Goal: Task Accomplishment & Management: Use online tool/utility

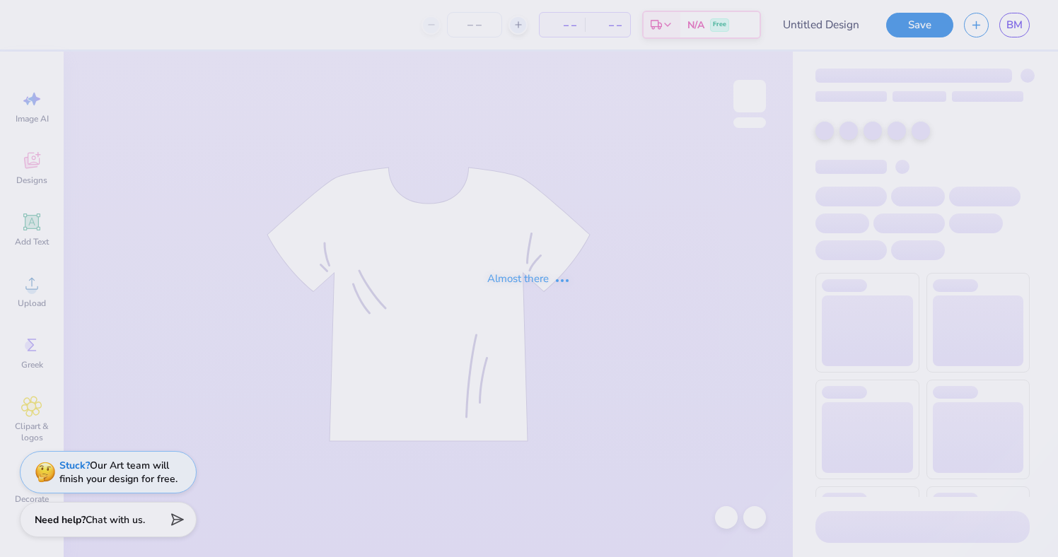
type input "Little"
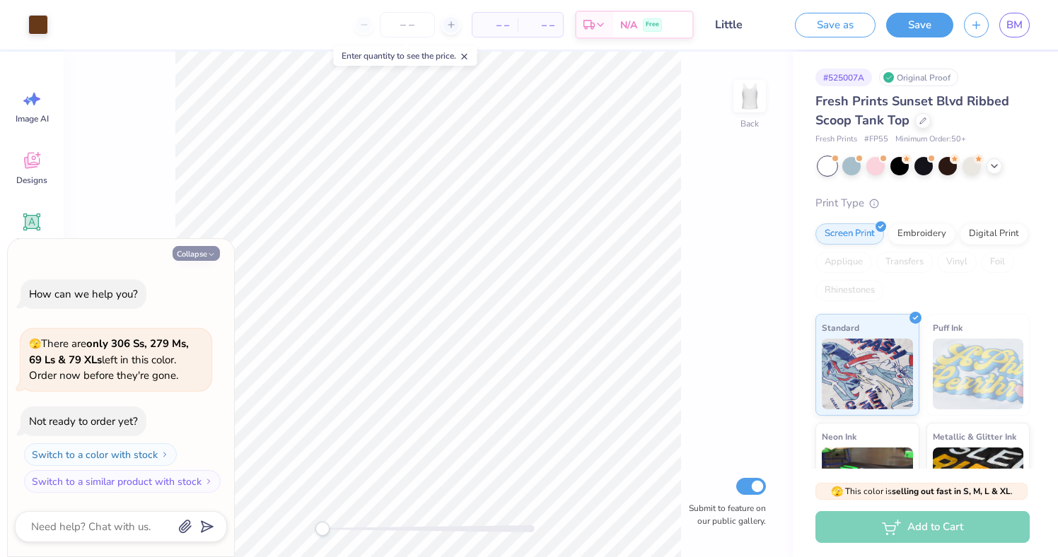
click at [192, 253] on button "Collapse" at bounding box center [196, 253] width 47 height 15
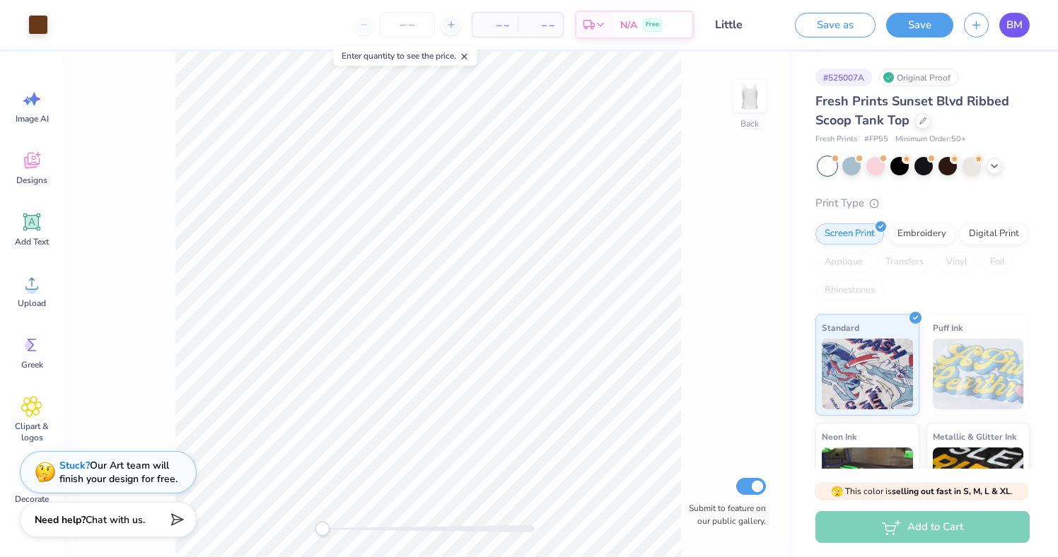
click at [1013, 31] on span "BM" at bounding box center [1014, 25] width 16 height 16
type textarea "x"
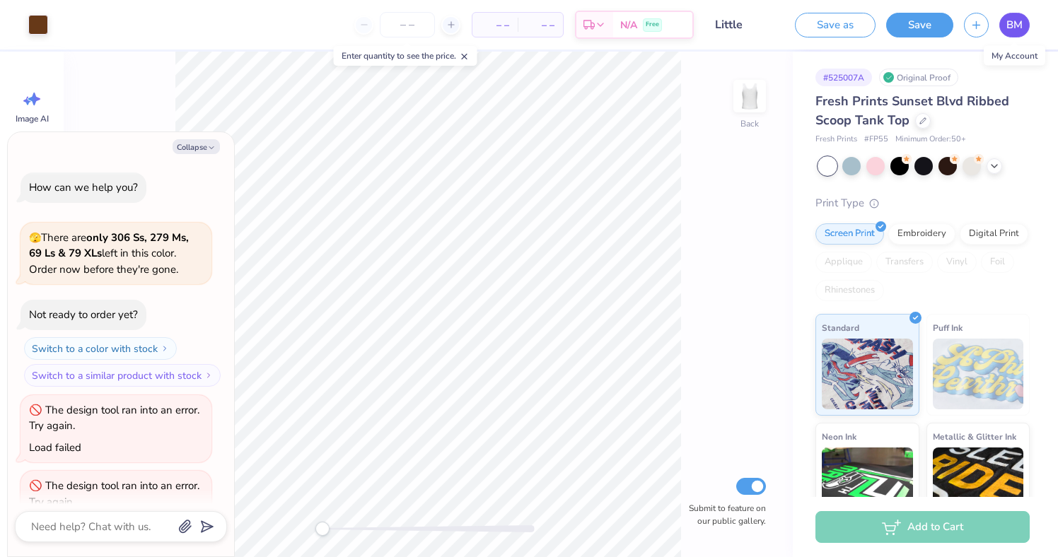
scroll to position [42, 0]
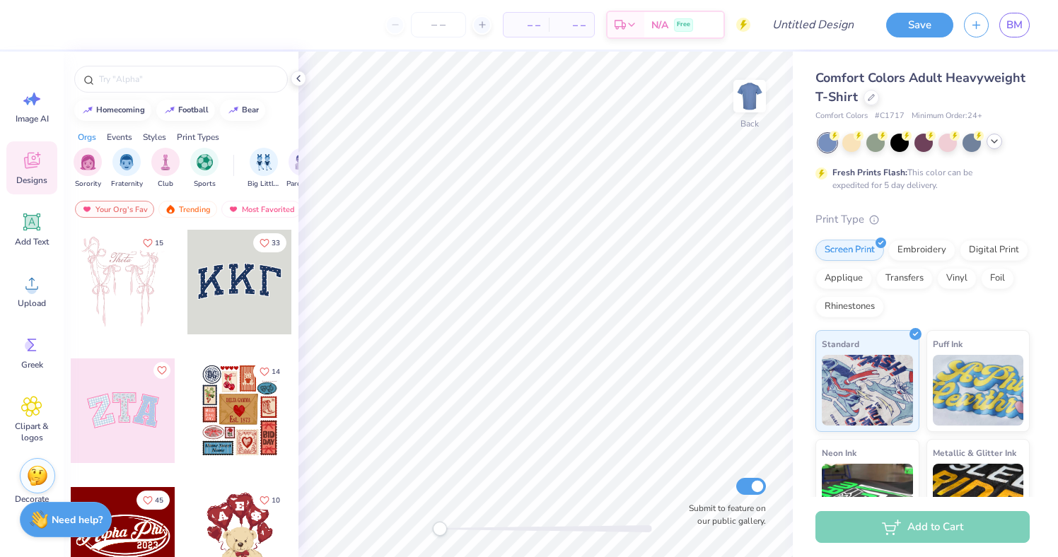
click at [996, 138] on icon at bounding box center [994, 141] width 11 height 11
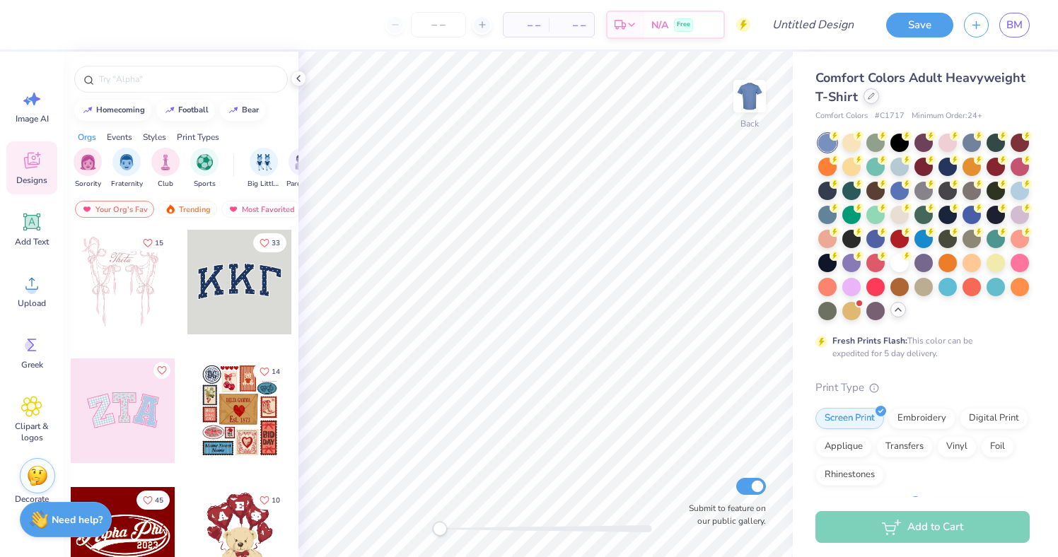
click at [868, 99] on icon at bounding box center [871, 96] width 7 height 7
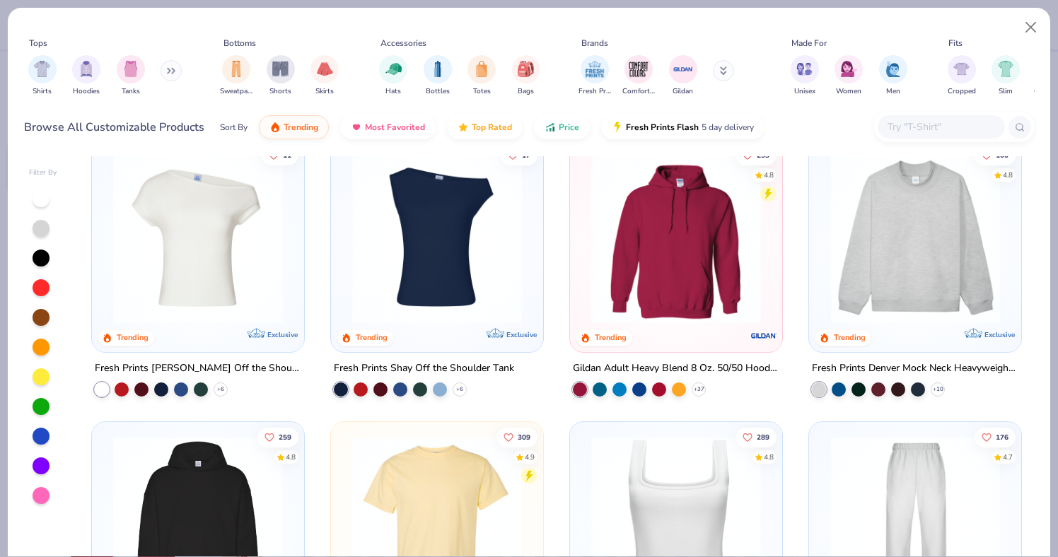
scroll to position [33, 0]
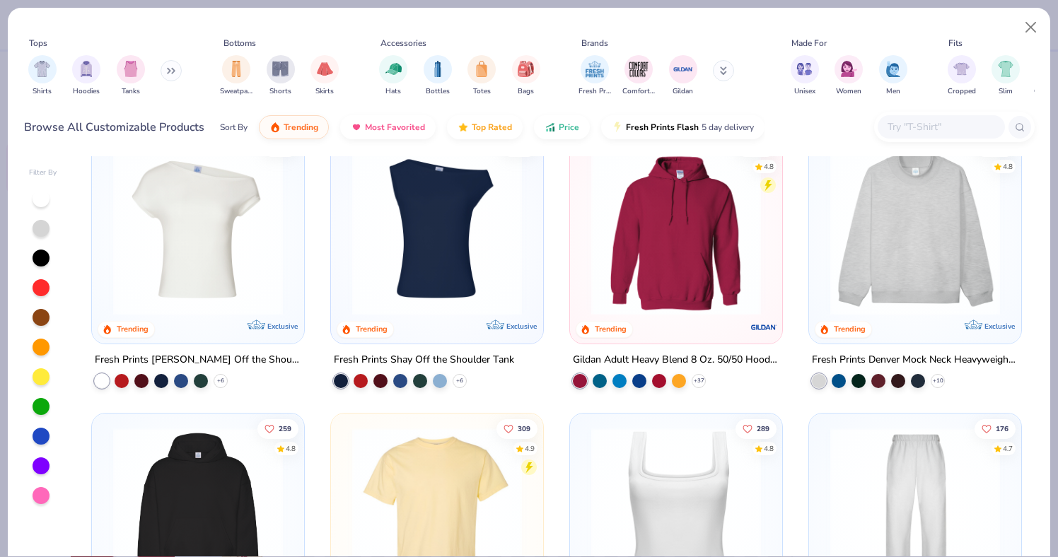
click at [967, 287] on img at bounding box center [915, 231] width 184 height 170
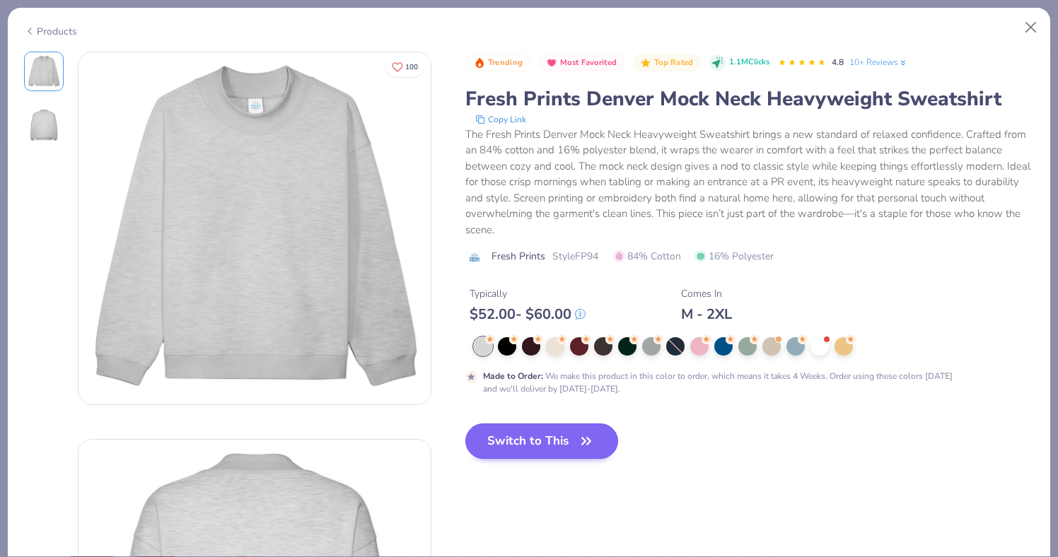
click at [499, 438] on button "Switch to This" at bounding box center [541, 441] width 153 height 35
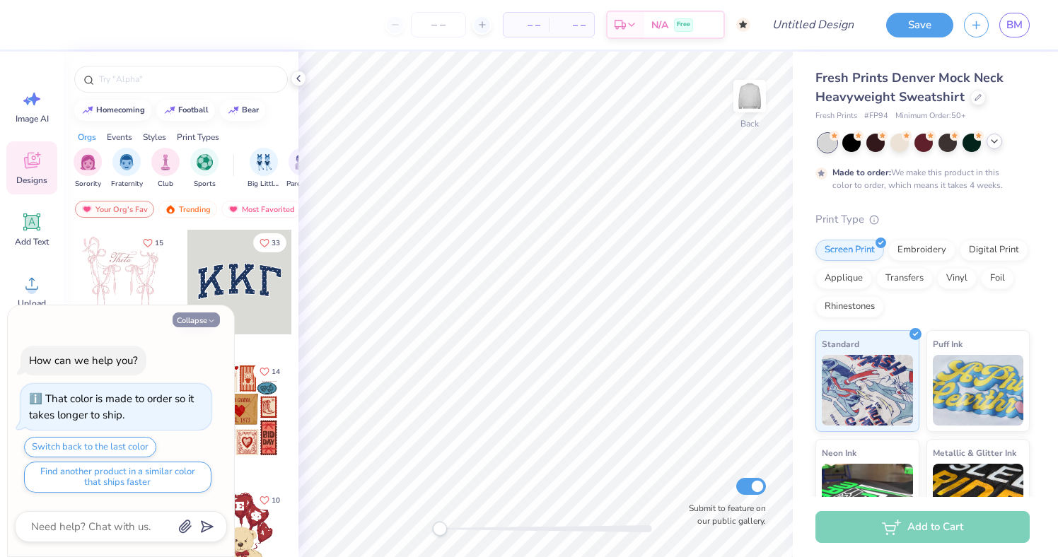
click at [205, 320] on button "Collapse" at bounding box center [196, 320] width 47 height 15
type textarea "x"
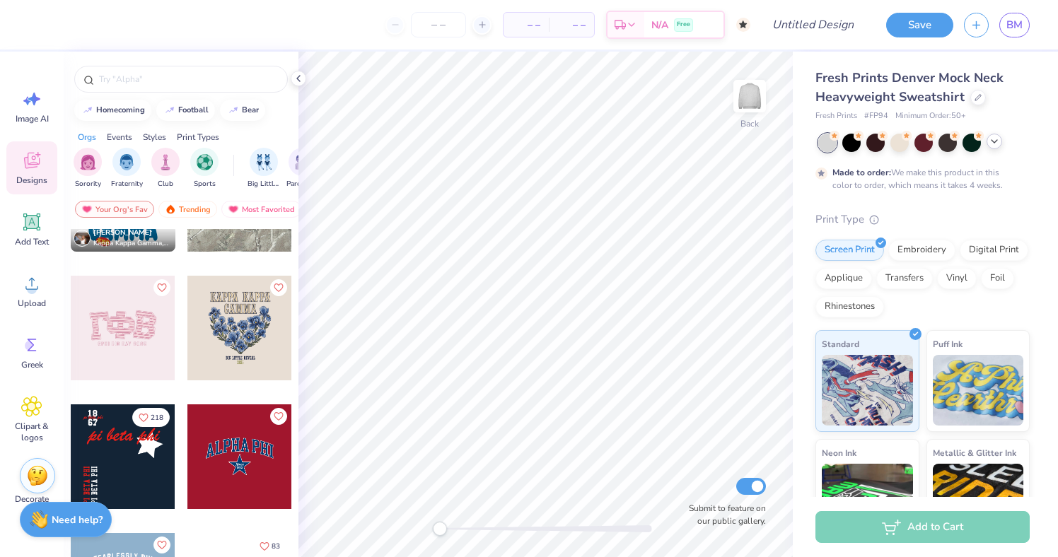
scroll to position [2022, 0]
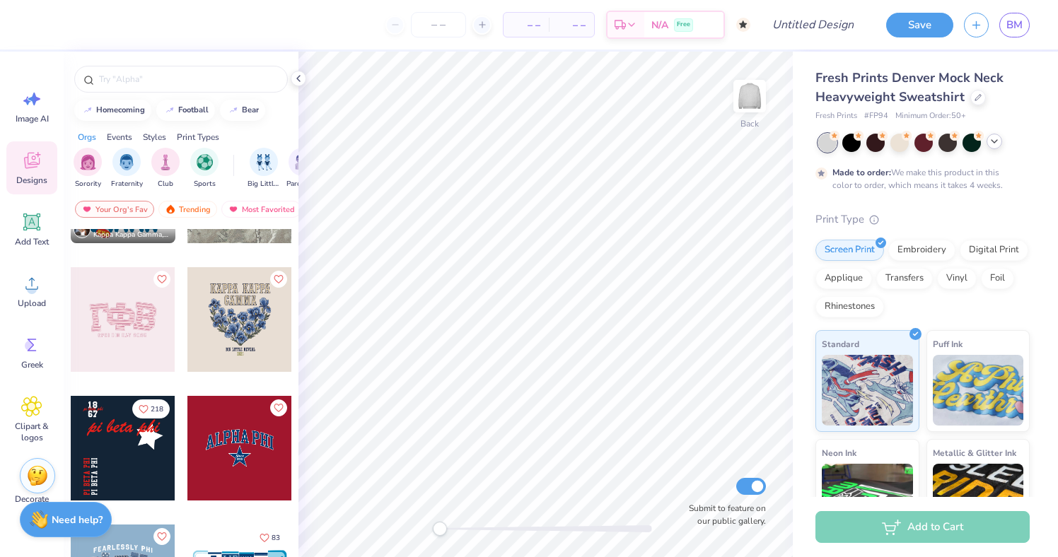
click at [102, 307] on div at bounding box center [123, 319] width 105 height 105
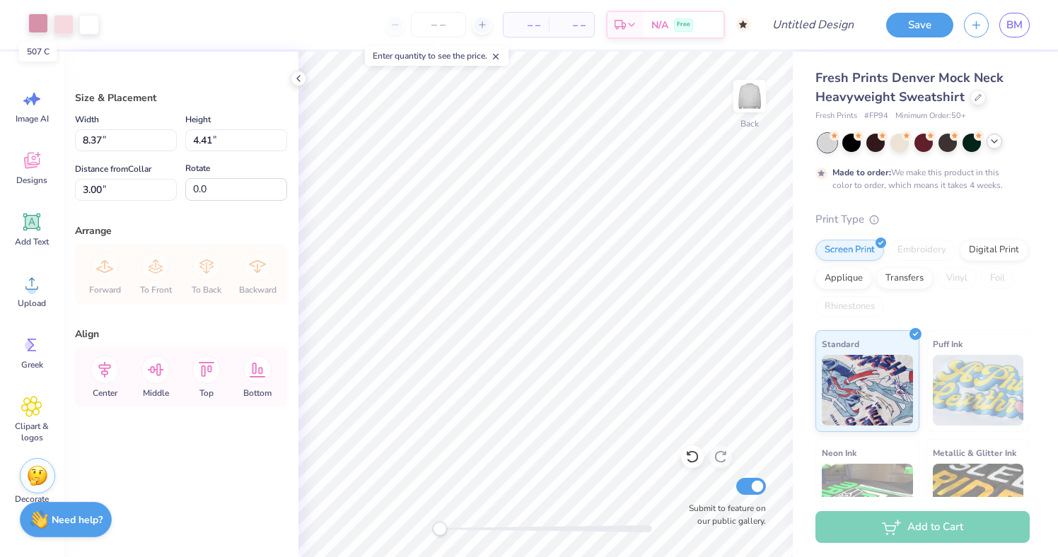
click at [48, 26] on div at bounding box center [38, 23] width 20 height 20
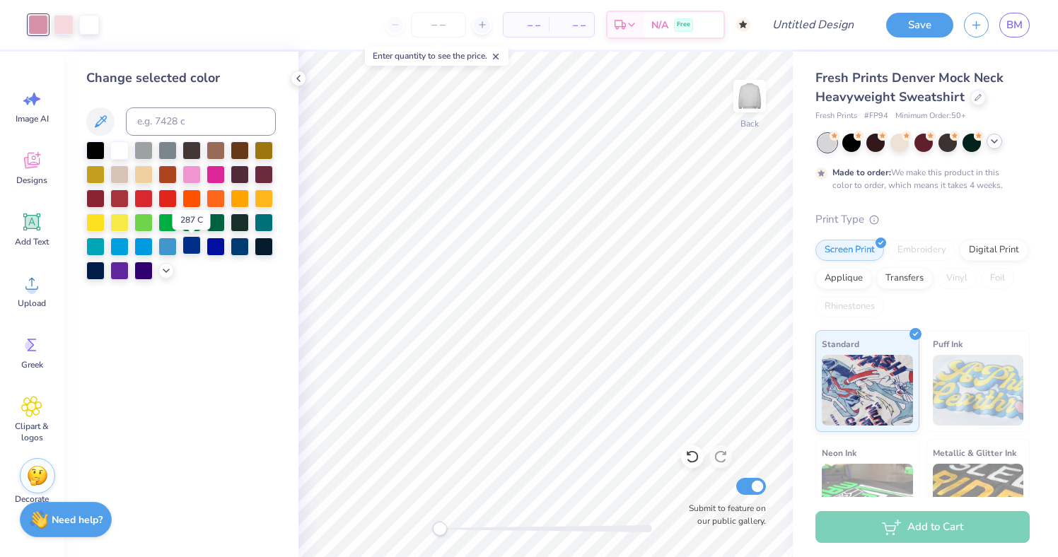
click at [196, 245] on div at bounding box center [191, 245] width 18 height 18
click at [70, 23] on div at bounding box center [64, 23] width 20 height 20
click at [162, 265] on div at bounding box center [181, 210] width 190 height 139
click at [165, 275] on icon at bounding box center [166, 269] width 11 height 11
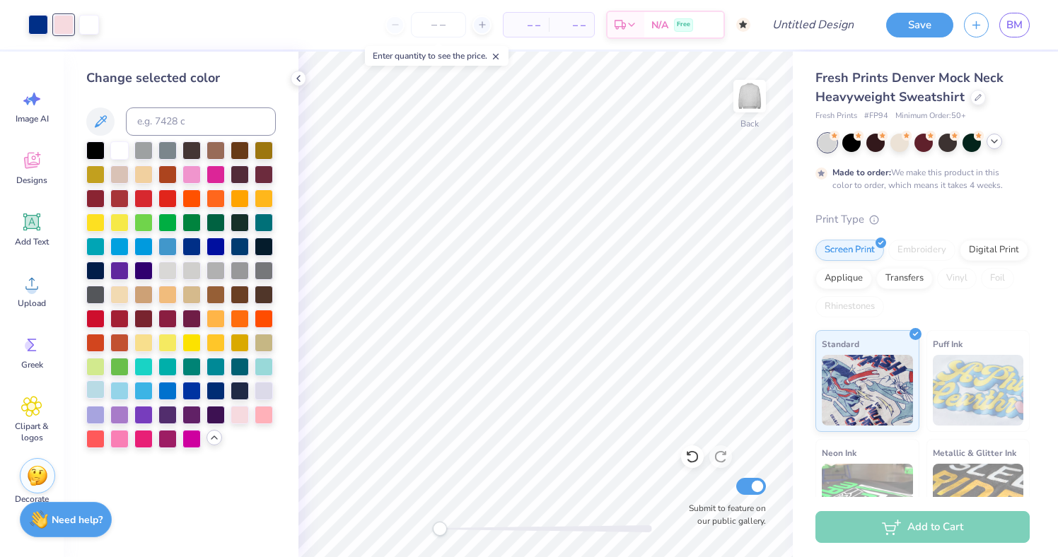
click at [98, 395] on div at bounding box center [95, 389] width 18 height 18
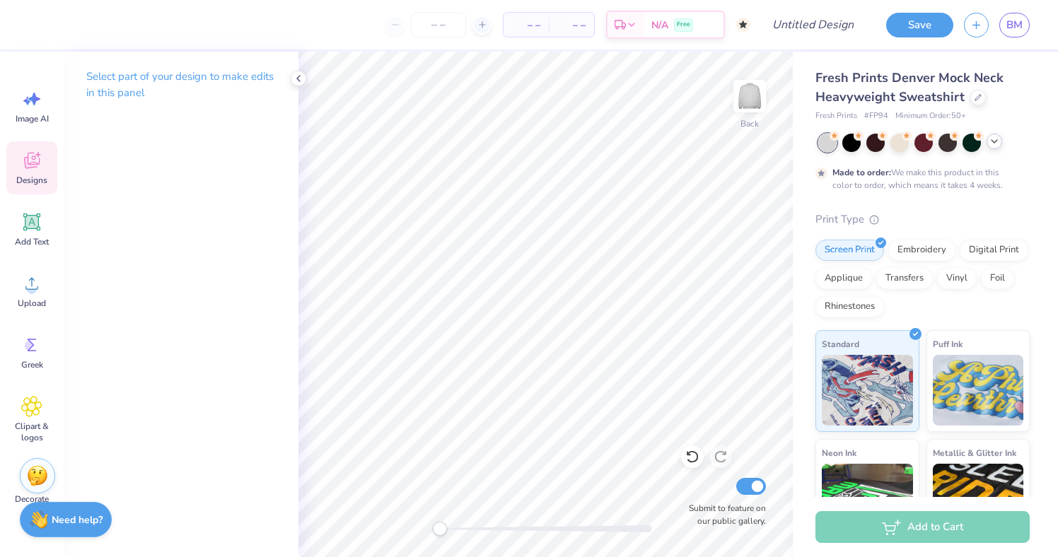
click at [30, 163] on icon at bounding box center [32, 161] width 16 height 16
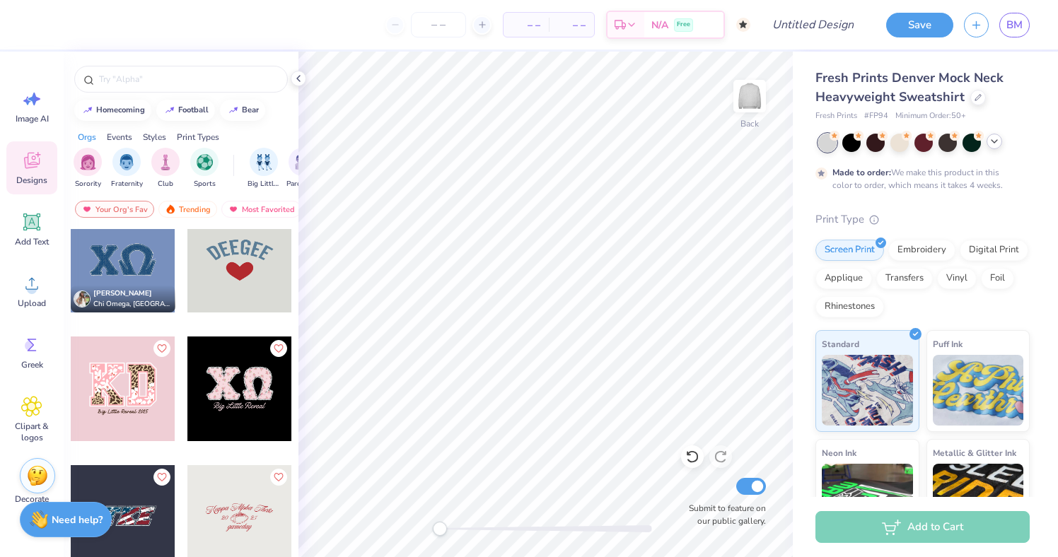
scroll to position [6465, 0]
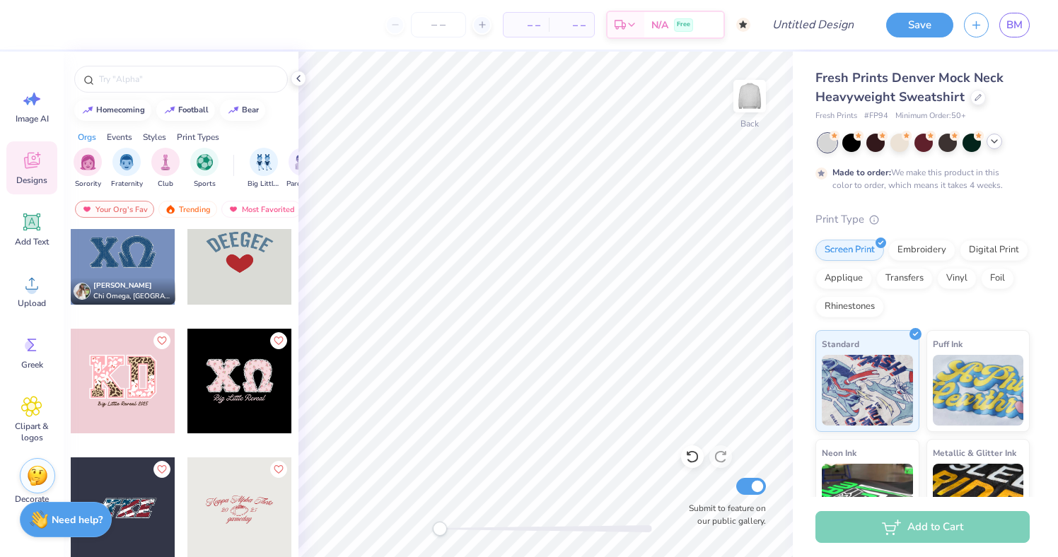
click at [252, 248] on div at bounding box center [239, 252] width 105 height 105
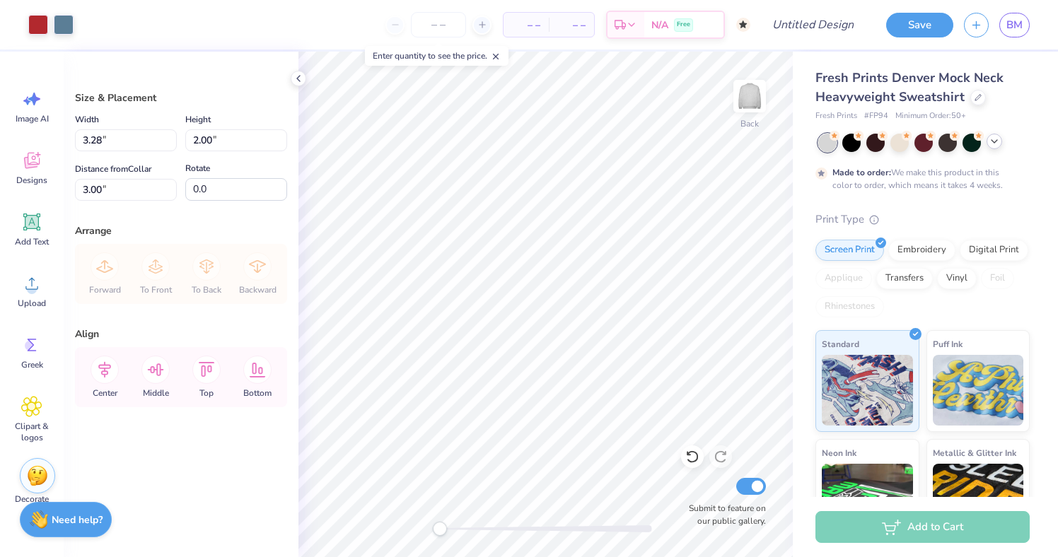
type input "7.49"
type input "4.56"
type input "4.60"
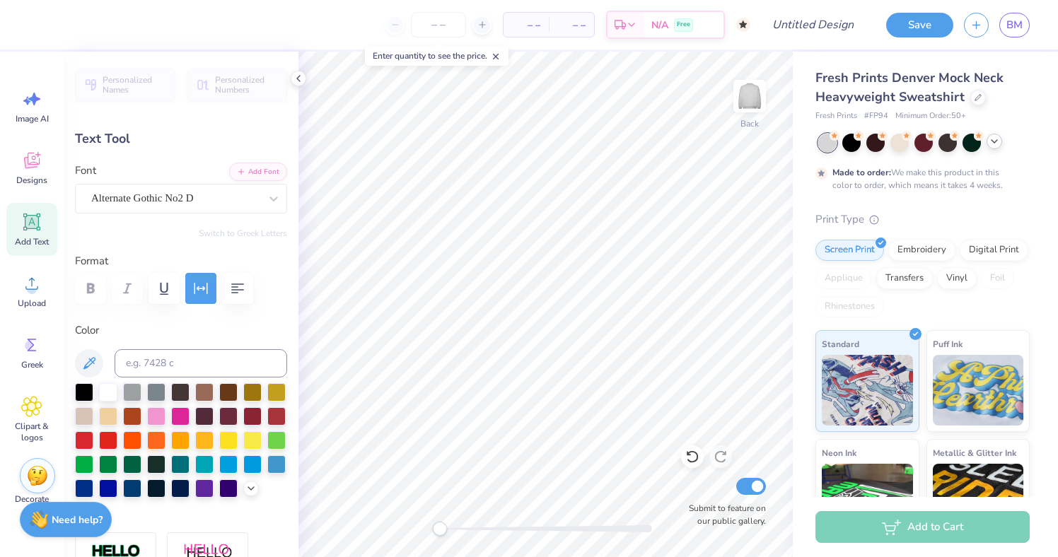
scroll to position [0, 3]
type textarea "GAMMA PHI"
type input "10.36"
type input "2.65"
type input "4.42"
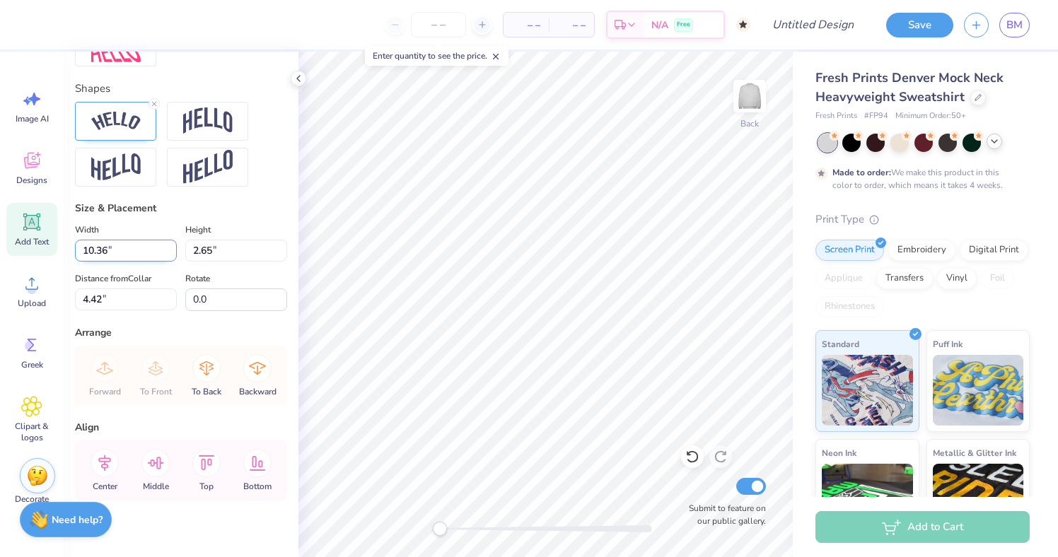
scroll to position [595, 0]
click at [202, 124] on img at bounding box center [208, 122] width 50 height 27
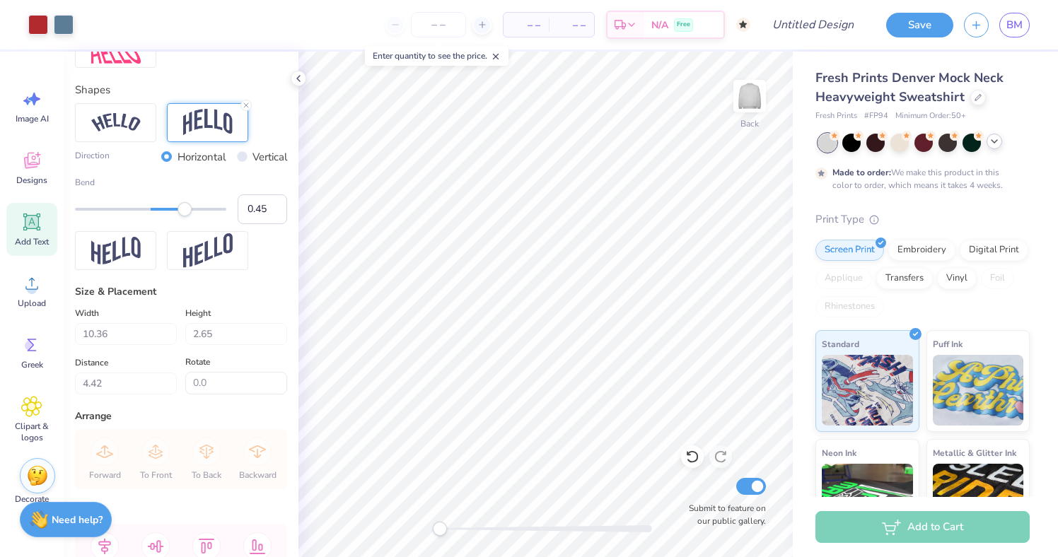
type input "8.36"
type input "3.18"
type input "4.24"
type input "10.85"
type input "4.13"
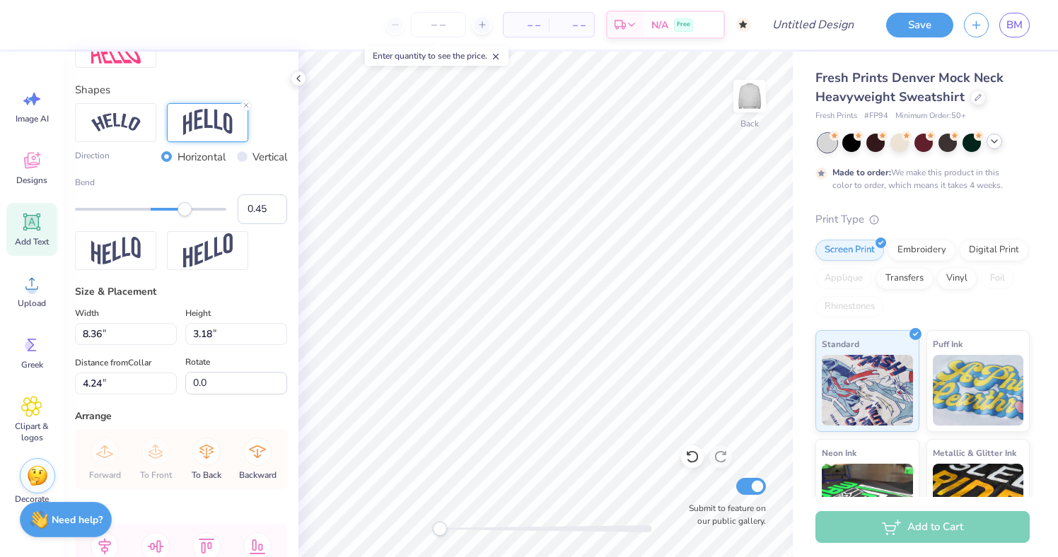
type input "3.00"
click at [295, 81] on icon at bounding box center [298, 78] width 11 height 11
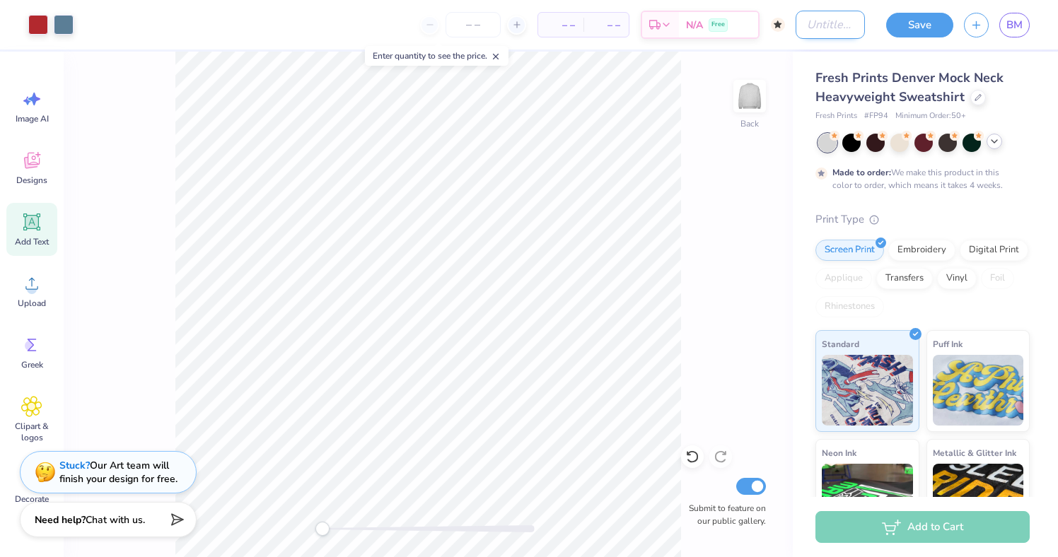
click at [796, 15] on input "Design Title" at bounding box center [830, 25] width 69 height 28
type input "ville merch"
click at [745, 110] on img at bounding box center [749, 96] width 57 height 57
click at [30, 166] on icon at bounding box center [31, 162] width 13 height 11
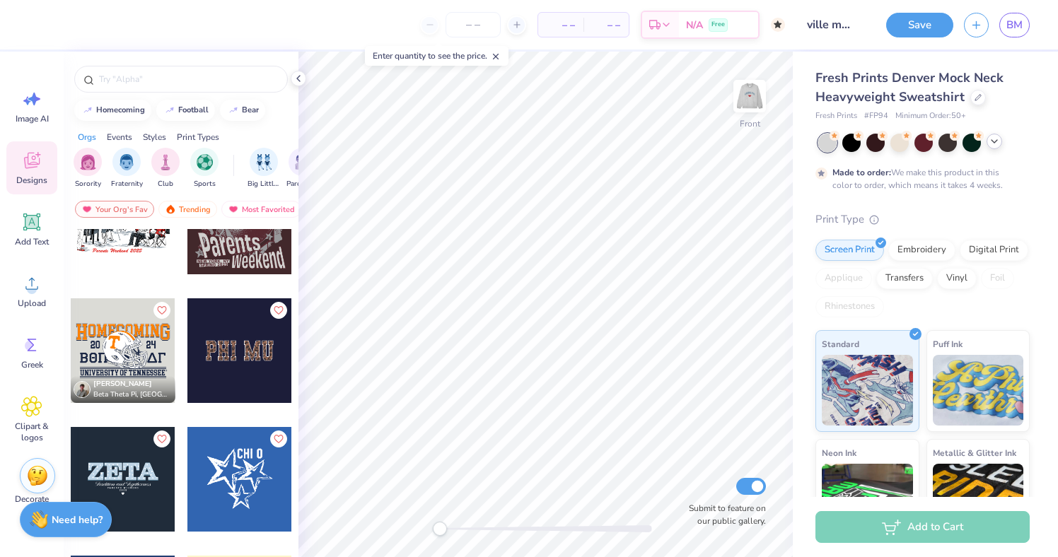
scroll to position [5036, 0]
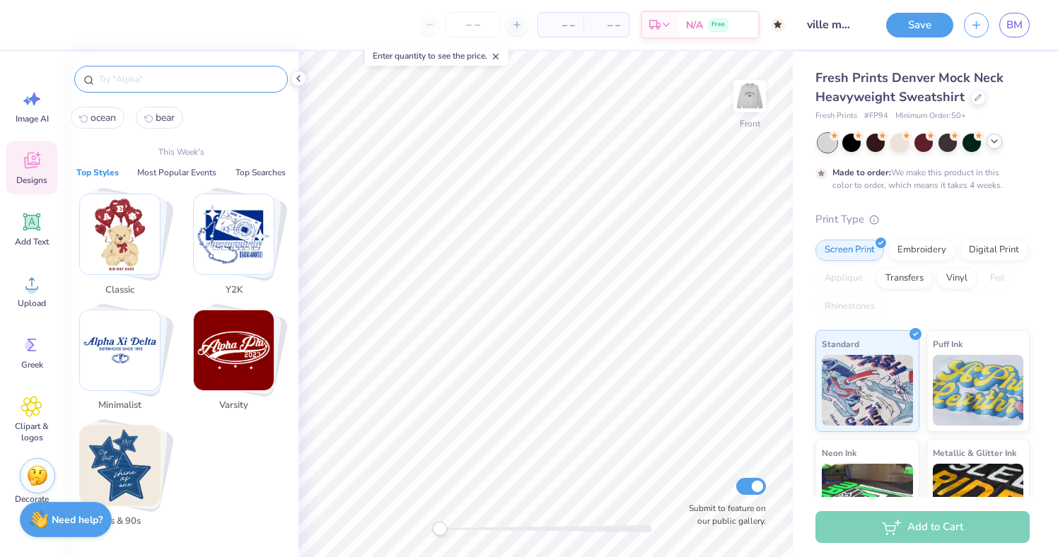
click at [170, 76] on input "text" at bounding box center [188, 79] width 181 height 14
type input "s"
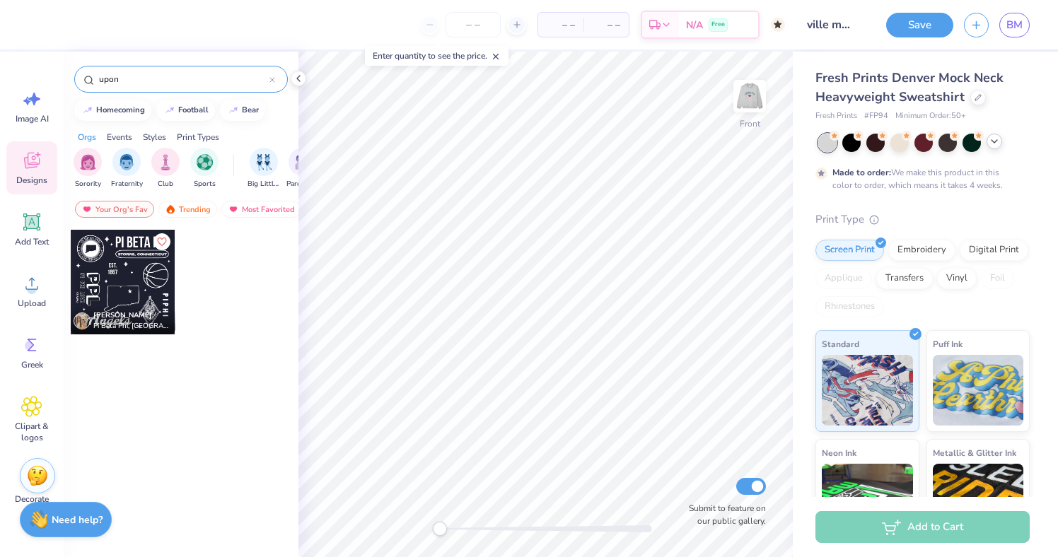
type input "upon"
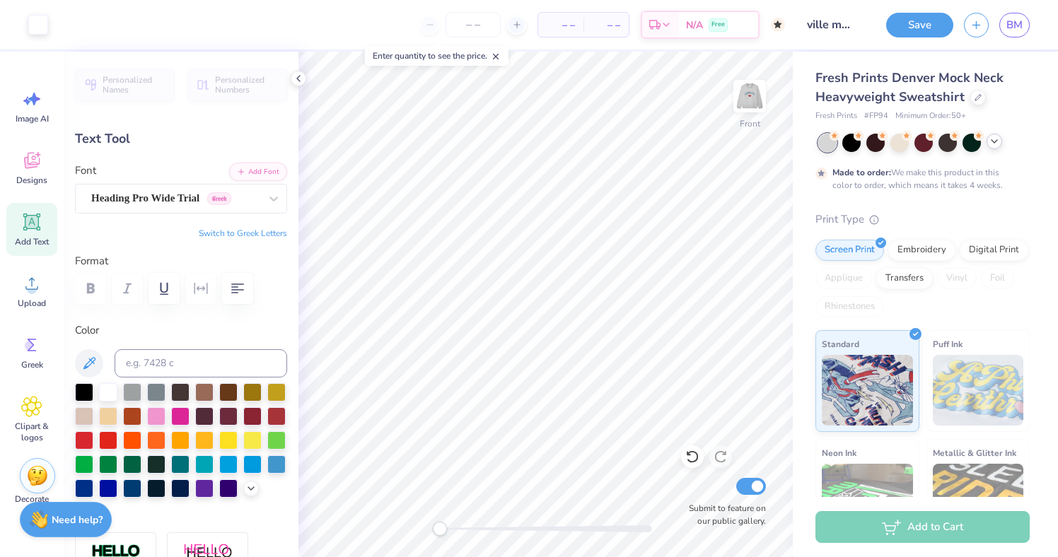
type input "0.0"
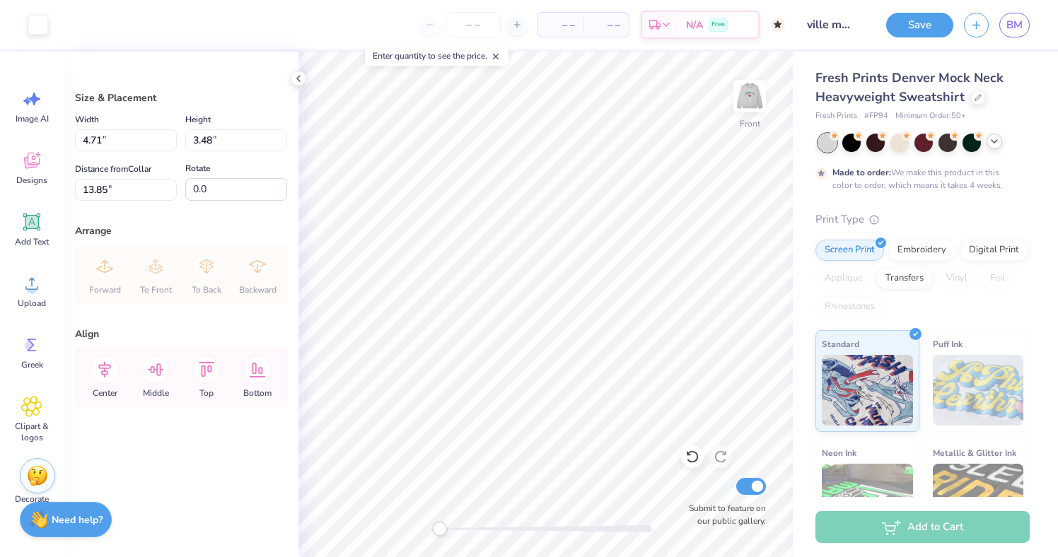
type input "8.77"
type input "8.50"
type input "6.28"
type input "7.35"
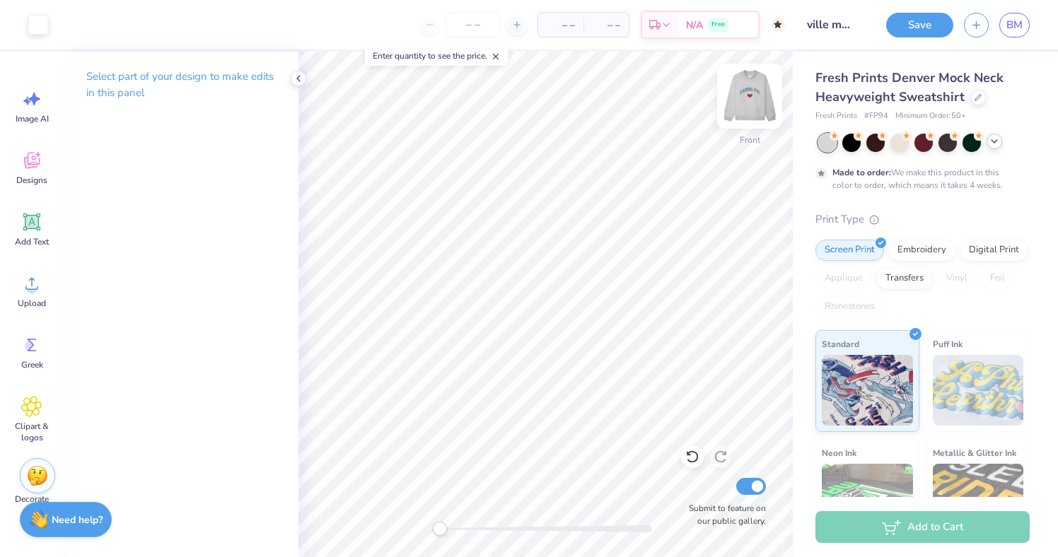
click at [743, 107] on img at bounding box center [749, 96] width 57 height 57
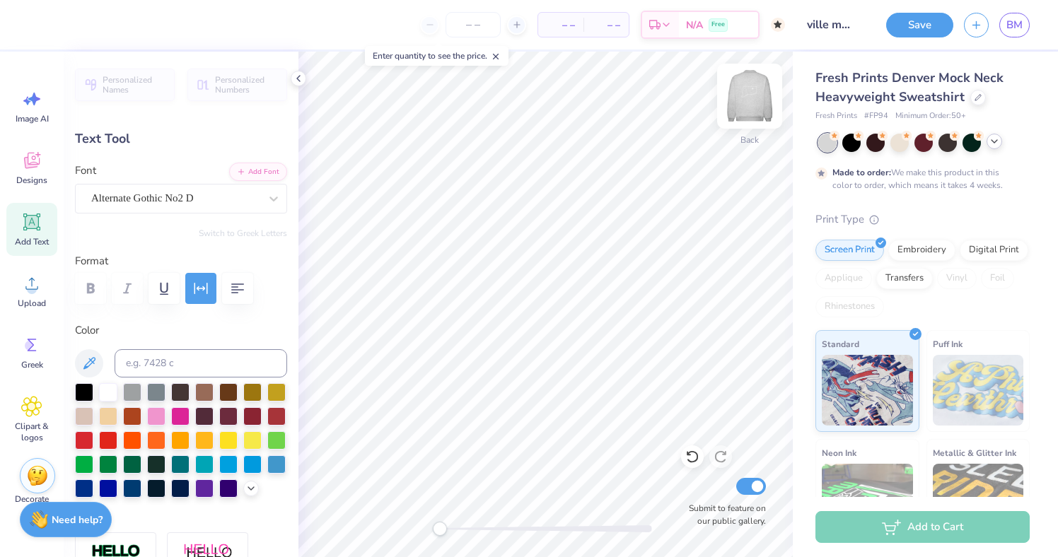
click at [744, 86] on img at bounding box center [749, 96] width 57 height 57
type input "7.98"
type textarea "I"
type textarea "[US_STATE]"
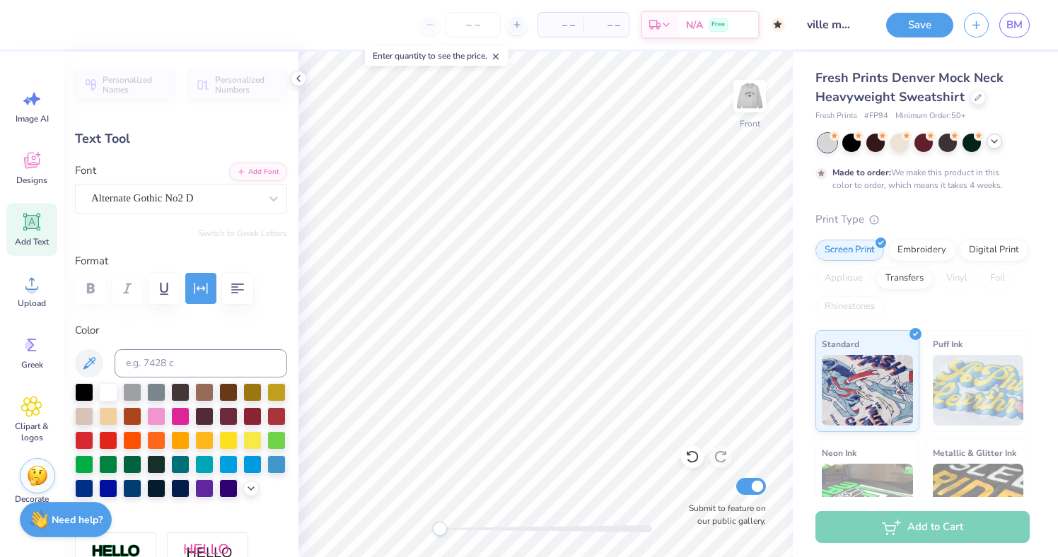
scroll to position [0, 4]
type input "12.94"
type input "4.31"
type input "13.55"
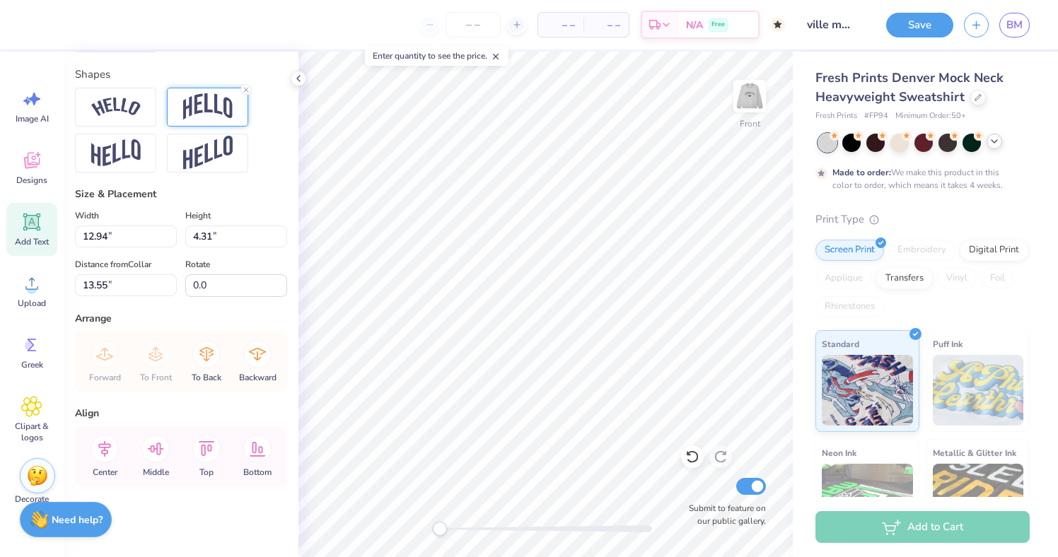
scroll to position [611, 0]
click at [241, 88] on div at bounding box center [245, 89] width 11 height 11
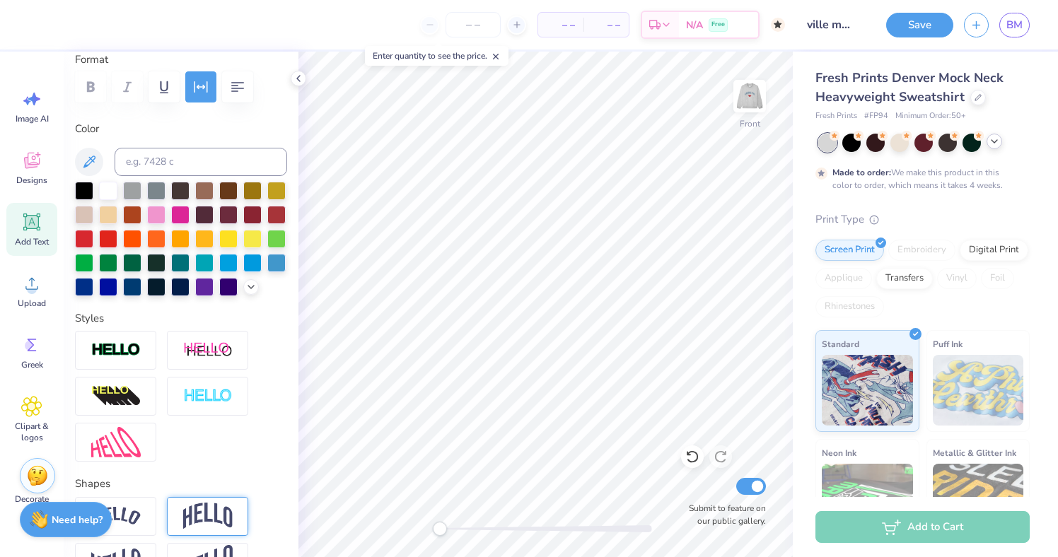
scroll to position [46, 0]
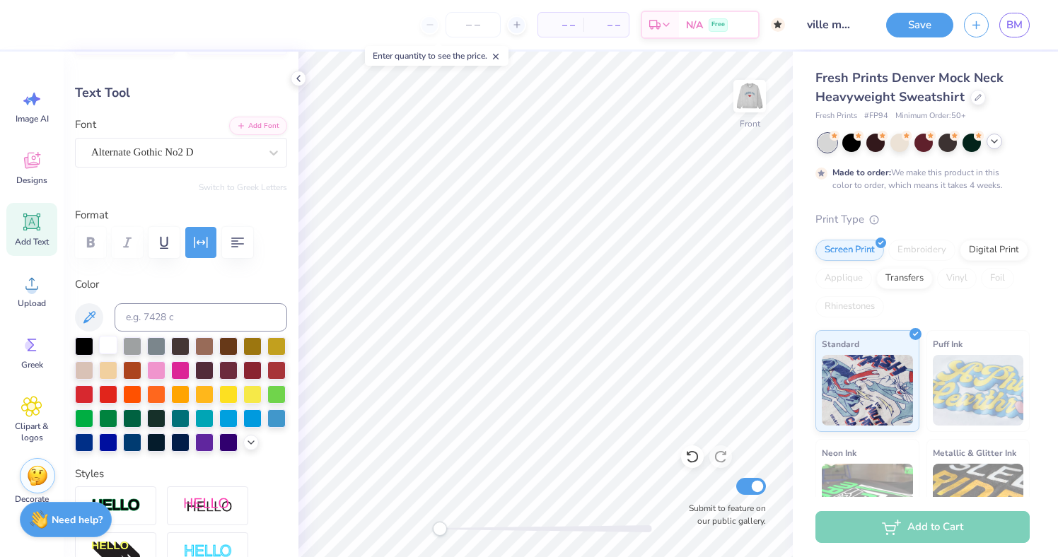
click at [105, 349] on div at bounding box center [108, 345] width 18 height 18
type input "2.19"
type input "15.22"
click at [755, 94] on img at bounding box center [749, 96] width 57 height 57
type input "12.95"
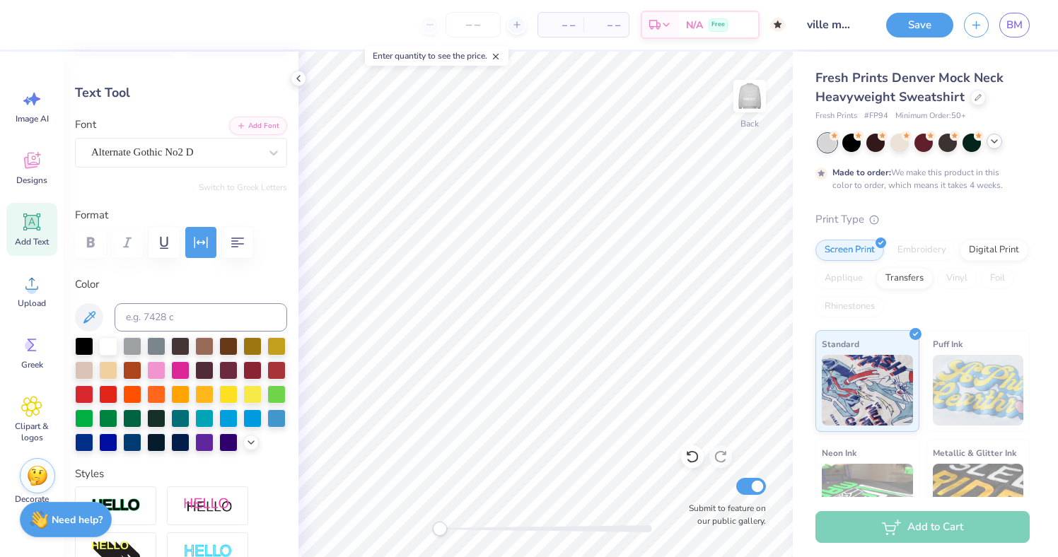
type input "2.20"
type input "10.47"
click at [752, 98] on img at bounding box center [749, 96] width 57 height 57
type input "12.94"
type input "2.19"
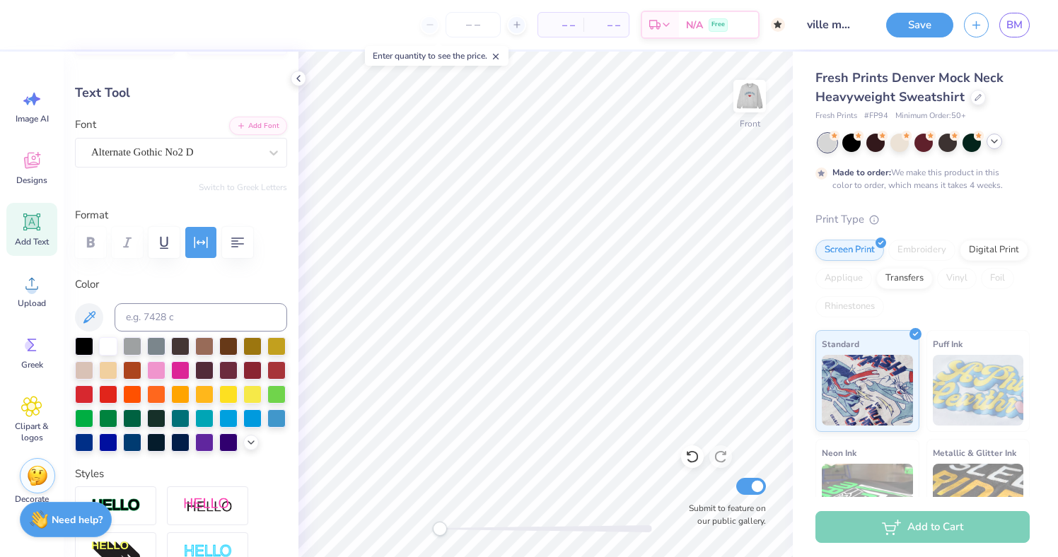
type input "15.00"
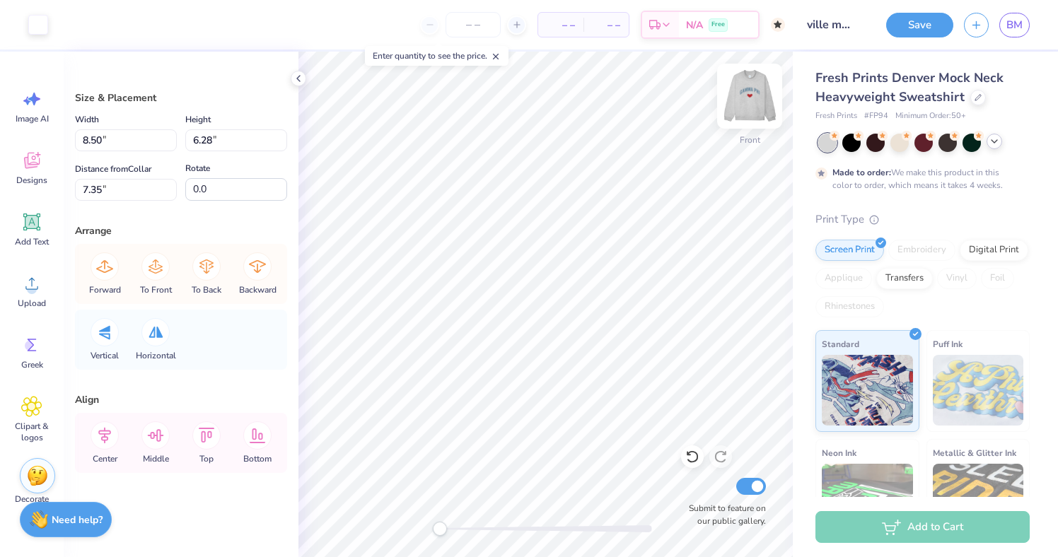
click at [740, 112] on img at bounding box center [749, 96] width 57 height 57
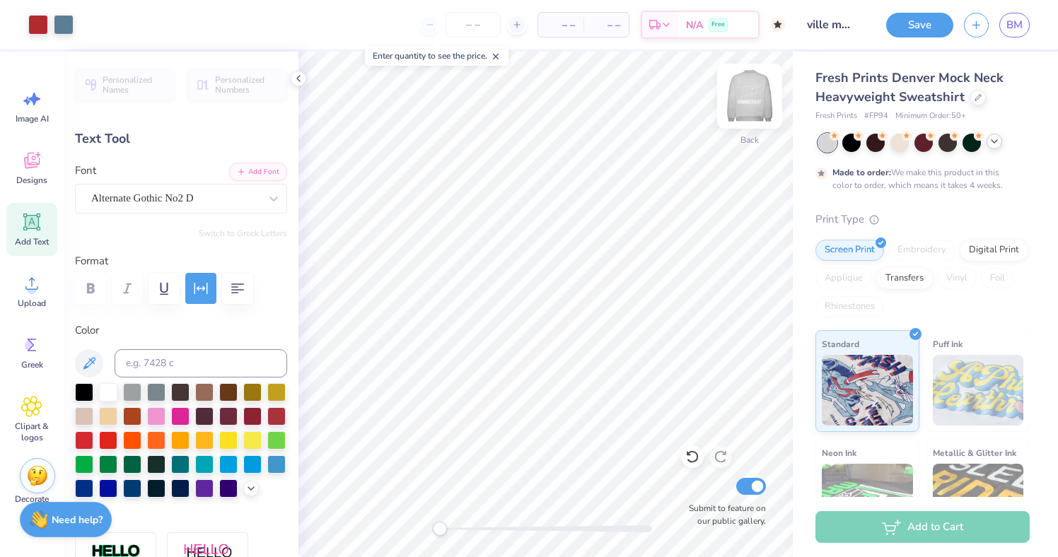
click at [742, 105] on img at bounding box center [749, 96] width 57 height 57
type input "12.94"
type input "2.19"
type input "15.00"
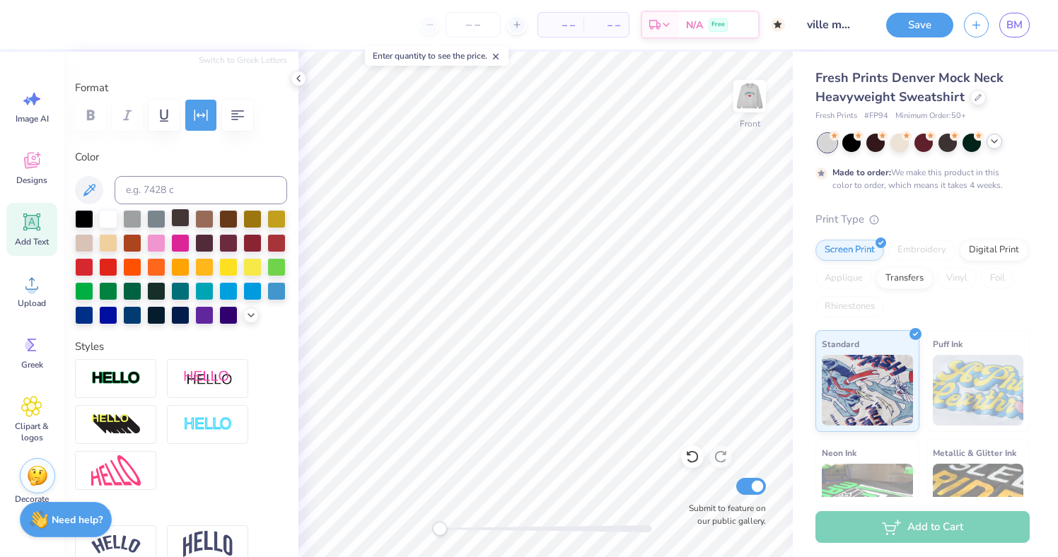
scroll to position [27, 0]
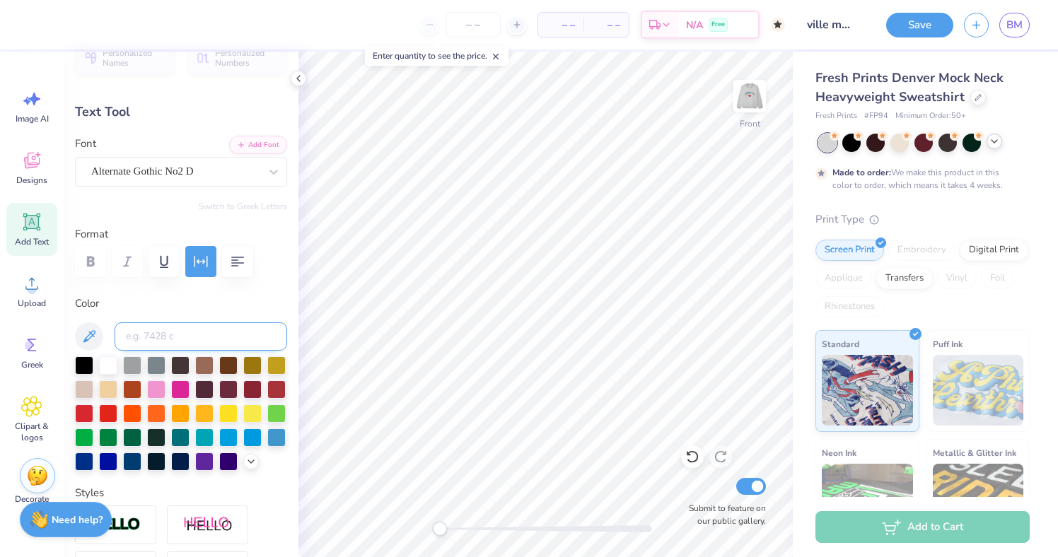
click at [183, 324] on input at bounding box center [201, 336] width 173 height 28
type input "5415"
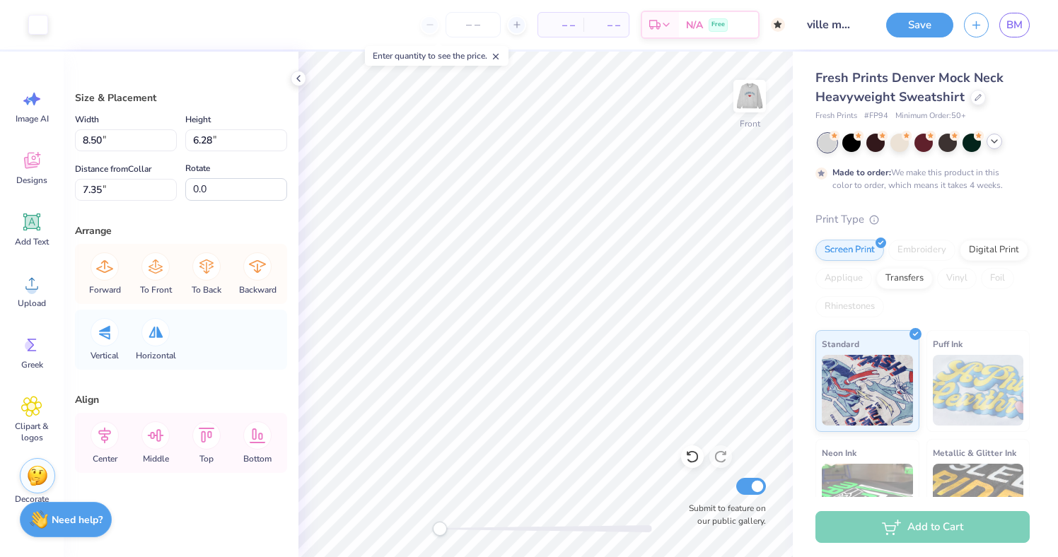
click at [26, 23] on div "Art colors" at bounding box center [24, 25] width 48 height 50
click at [42, 24] on div at bounding box center [38, 23] width 20 height 20
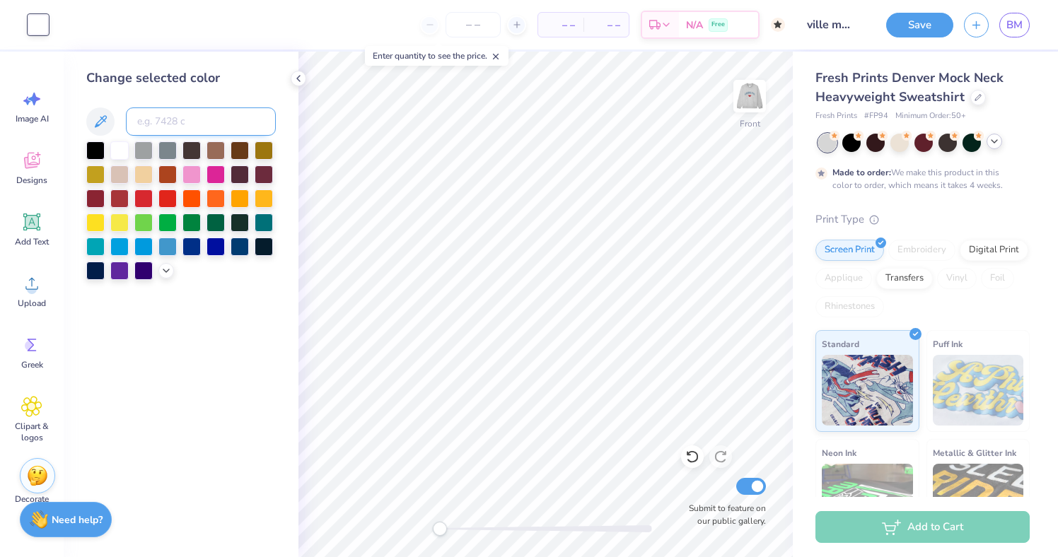
click at [180, 131] on input at bounding box center [201, 121] width 150 height 28
type input "5415"
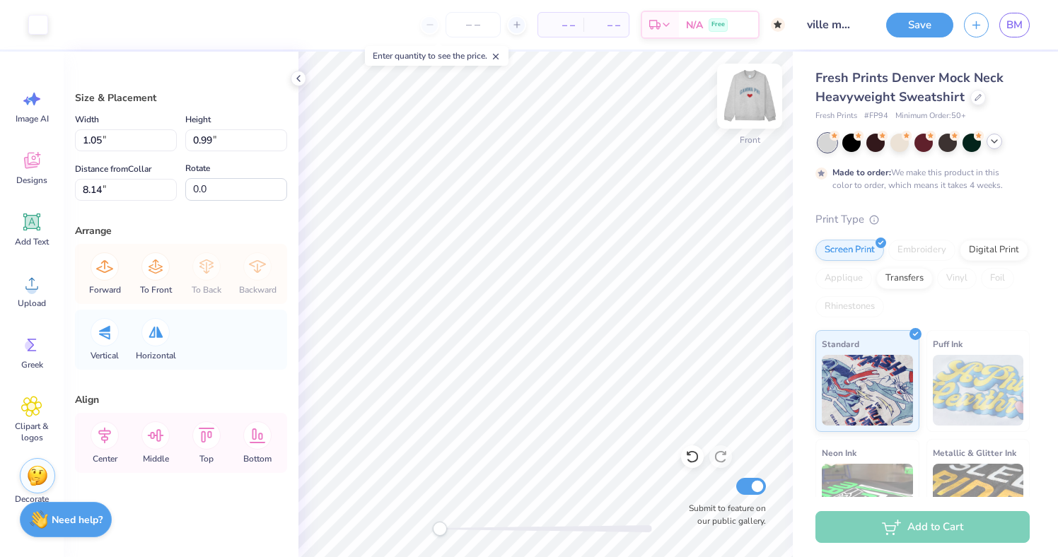
click at [747, 100] on img at bounding box center [749, 96] width 57 height 57
type input "3.02"
type input "2.06"
type input "7.10"
click at [747, 98] on img at bounding box center [749, 96] width 57 height 57
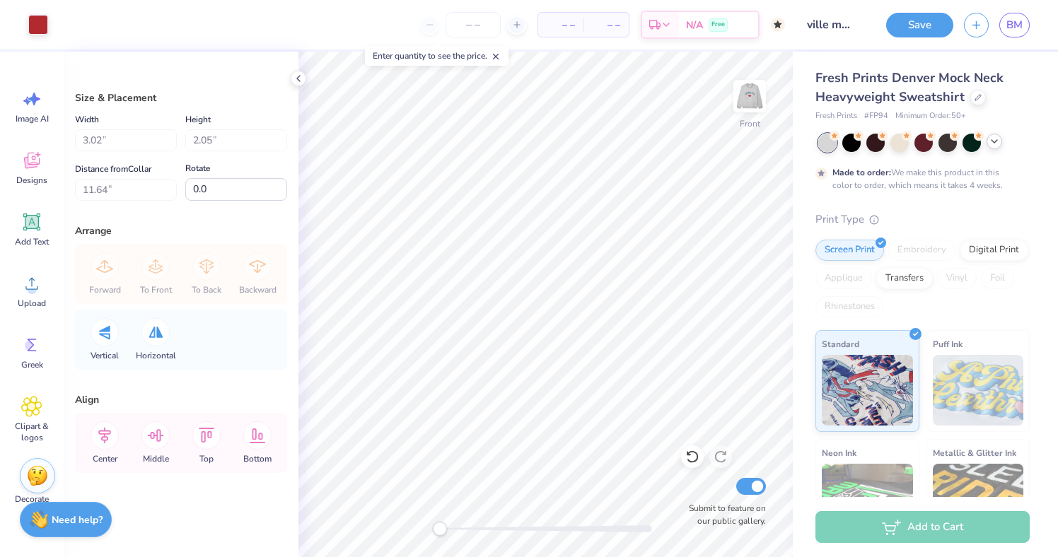
type input "1.05"
type input "0.99"
type input "8.14"
click at [44, 19] on div at bounding box center [38, 23] width 20 height 20
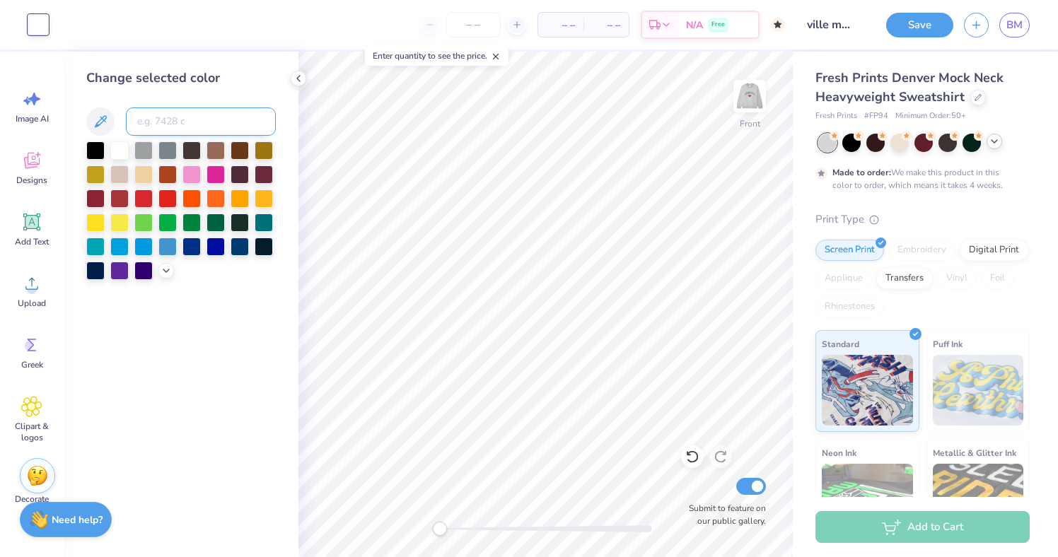
click at [173, 122] on input at bounding box center [201, 121] width 150 height 28
type input "1805"
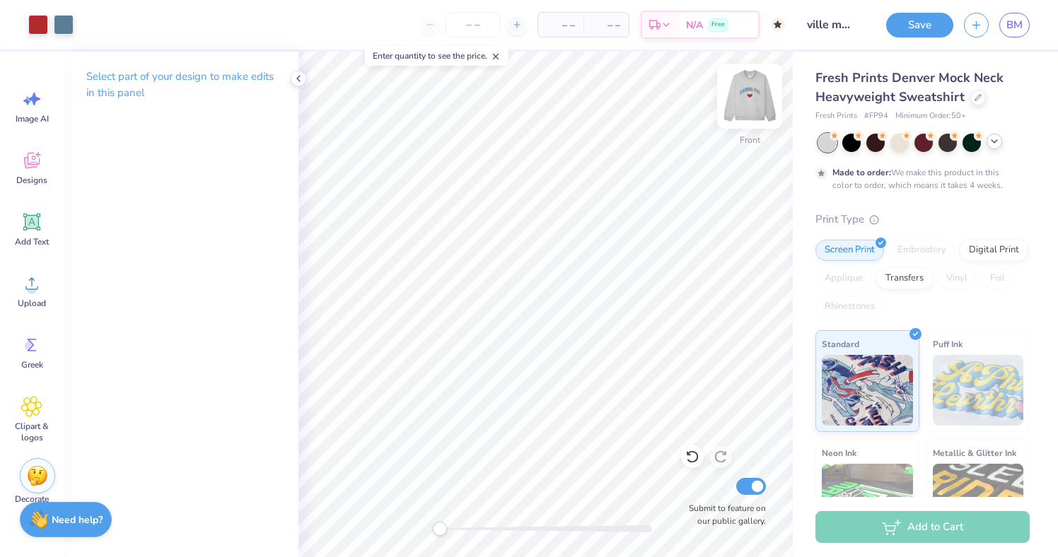
click at [749, 100] on img at bounding box center [749, 96] width 57 height 57
click at [745, 112] on img at bounding box center [749, 96] width 57 height 57
click at [743, 117] on img at bounding box center [749, 96] width 57 height 57
click at [745, 93] on img at bounding box center [749, 96] width 57 height 57
click at [763, 120] on div "Front" at bounding box center [749, 105] width 33 height 50
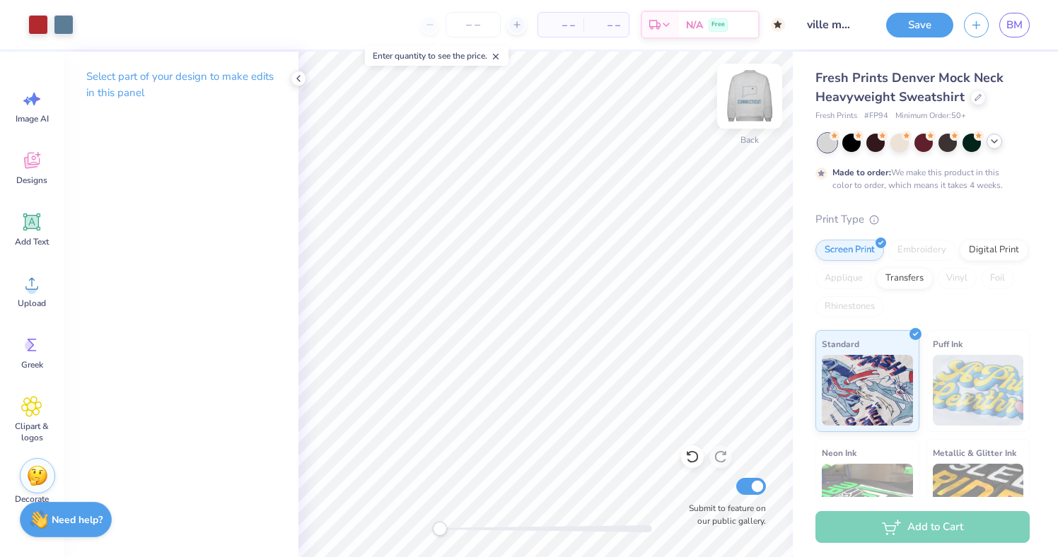
click at [763, 120] on img at bounding box center [749, 96] width 57 height 57
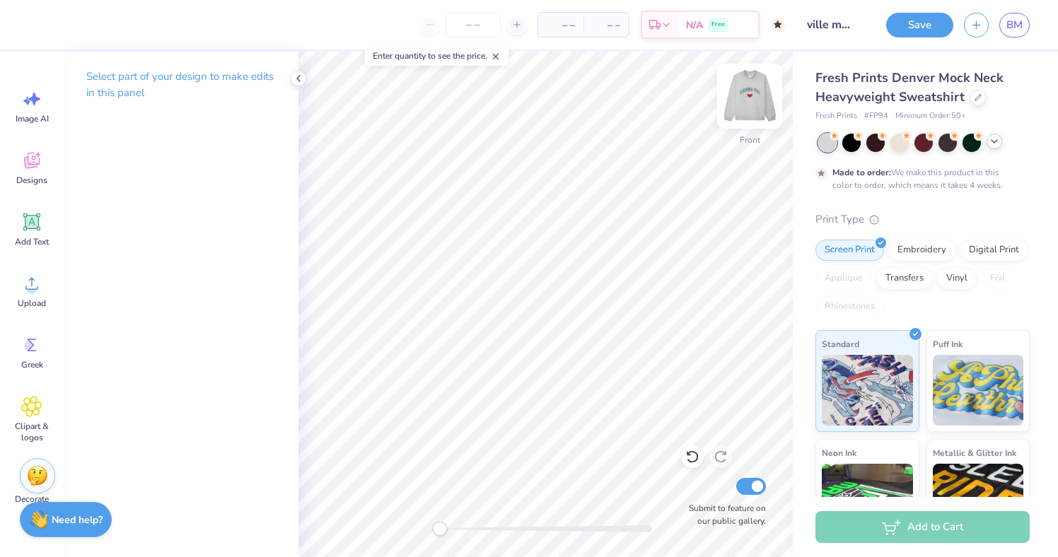
click at [743, 99] on img at bounding box center [749, 96] width 57 height 57
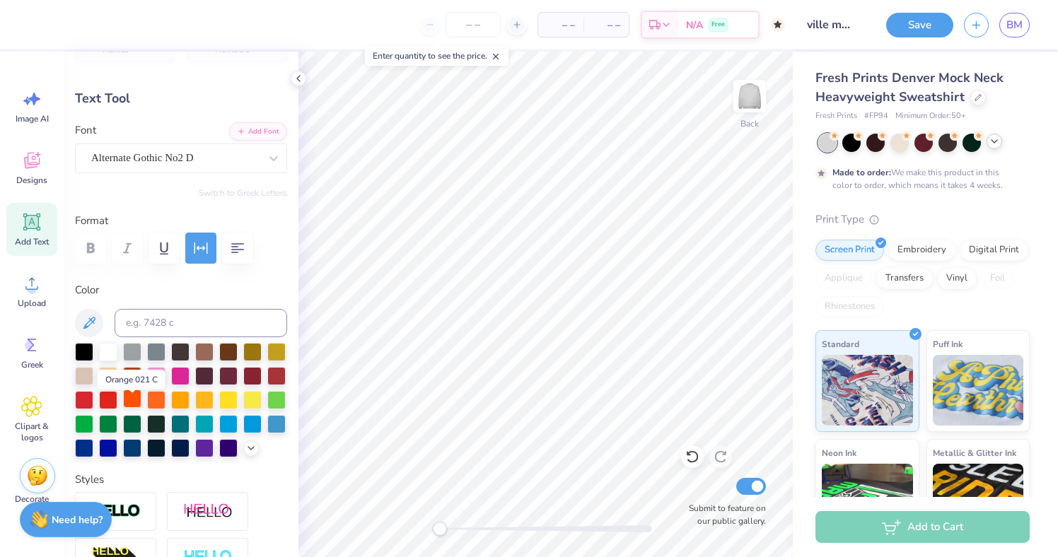
scroll to position [66, 0]
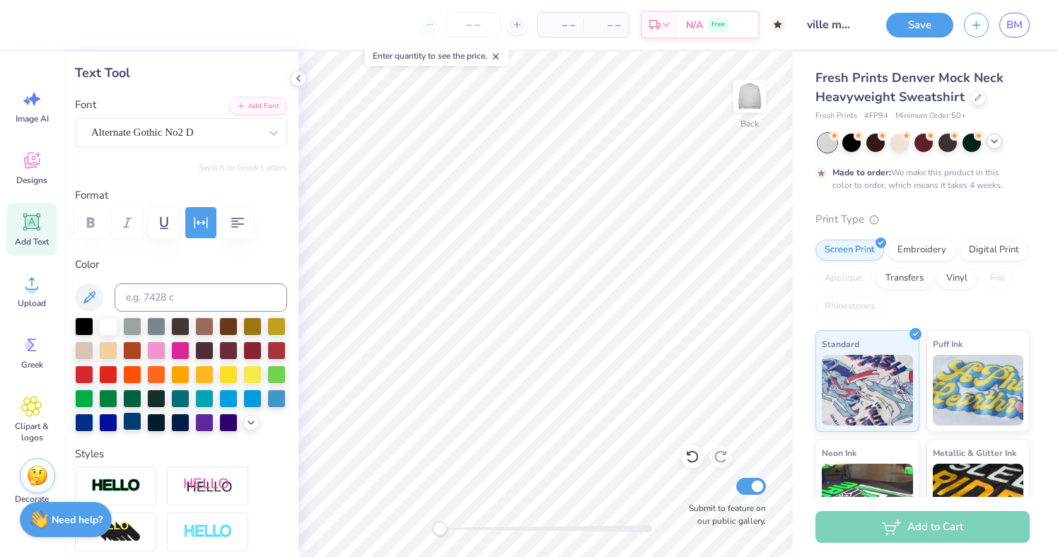
click at [127, 424] on div at bounding box center [132, 421] width 18 height 18
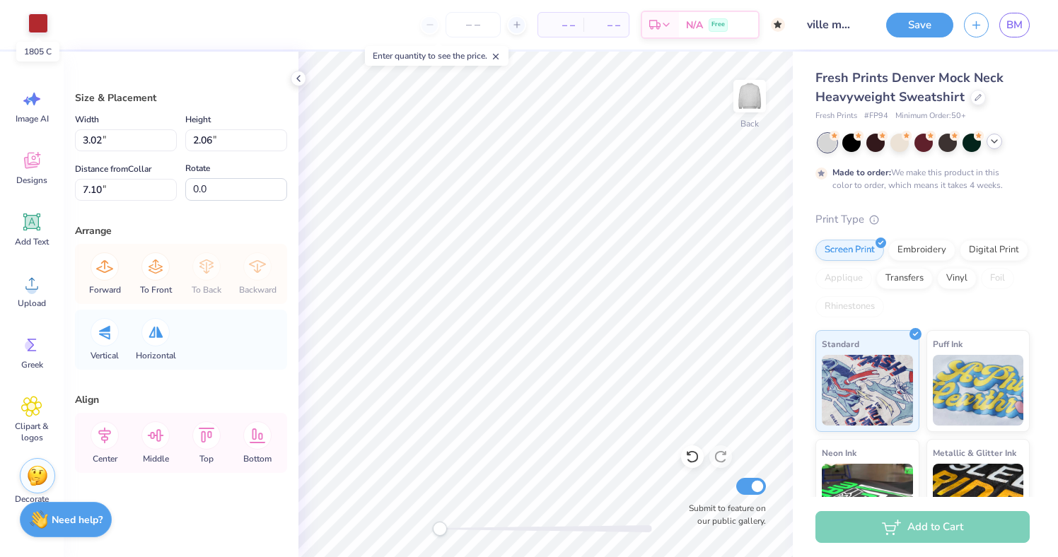
click at [36, 25] on div at bounding box center [38, 23] width 20 height 20
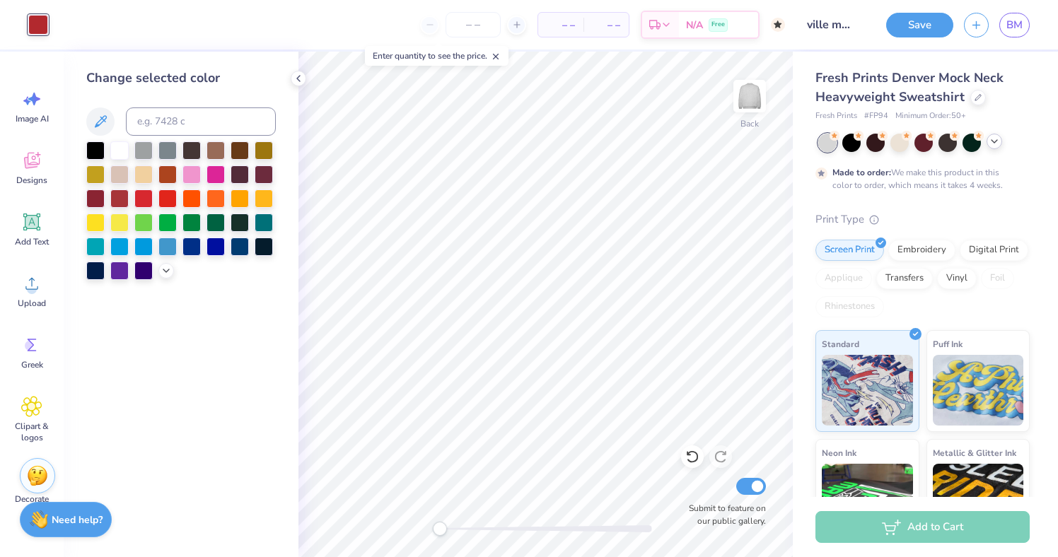
click at [115, 140] on div "Change selected color" at bounding box center [181, 174] width 190 height 211
click at [117, 148] on div at bounding box center [119, 149] width 18 height 18
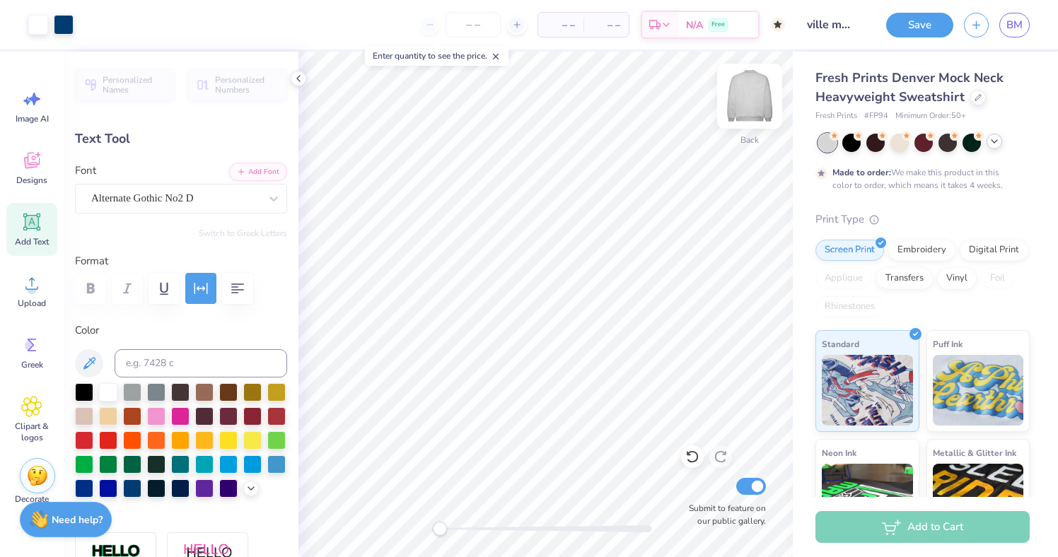
click at [749, 120] on img at bounding box center [749, 96] width 57 height 57
click at [36, 223] on icon at bounding box center [31, 222] width 13 height 13
type input "5.84"
type input "1.69"
type input "11.40"
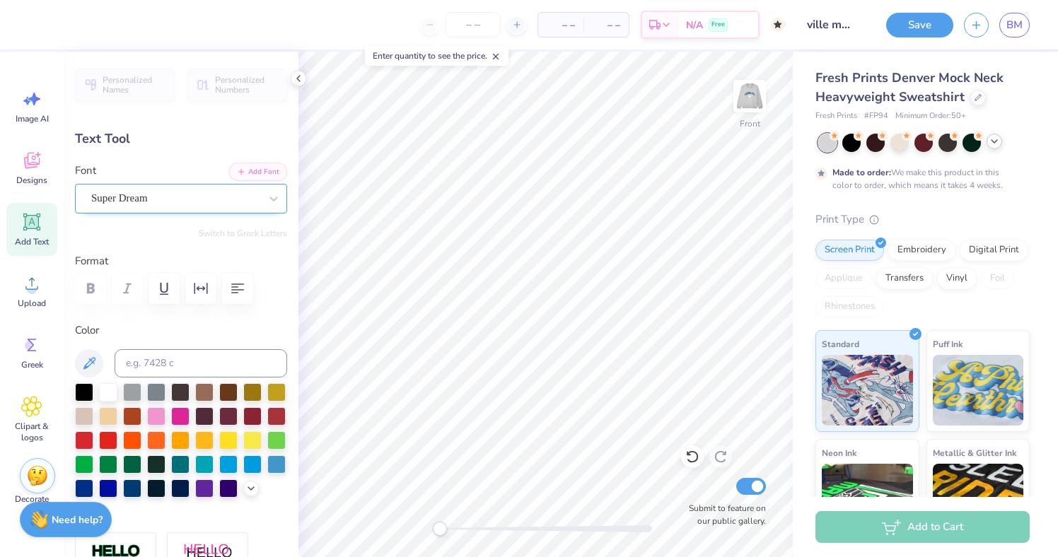
type textarea "TXT"
click at [37, 163] on icon at bounding box center [32, 161] width 16 height 16
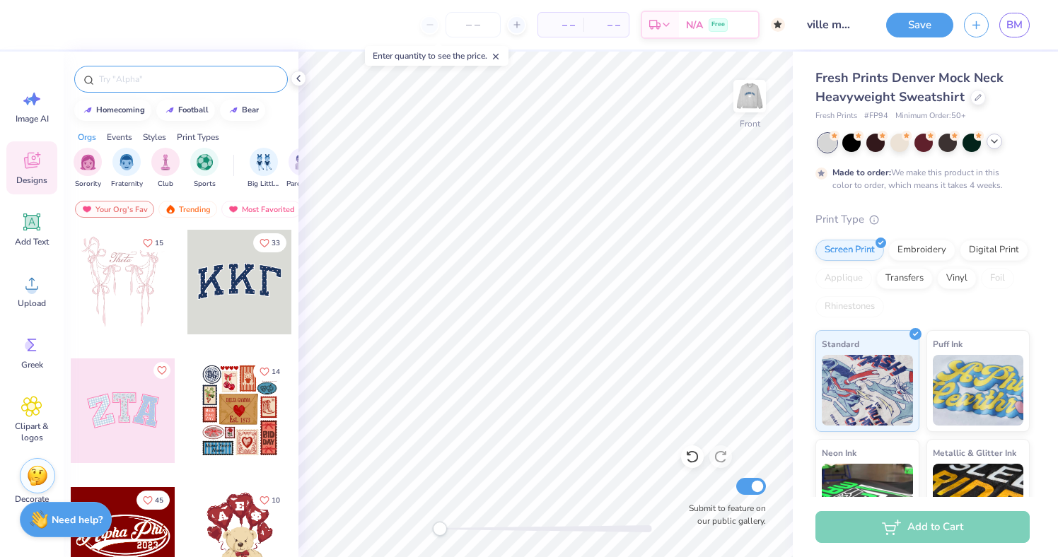
type textarea "TT"
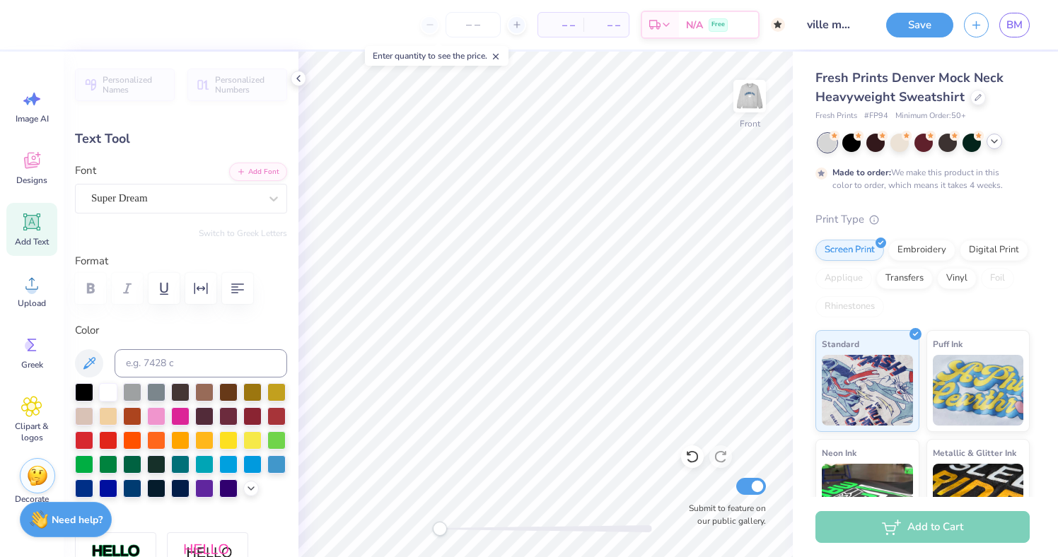
click at [31, 225] on icon at bounding box center [31, 222] width 13 height 13
type input "5.84"
type input "1.69"
type input "11.40"
type textarea "EXT"
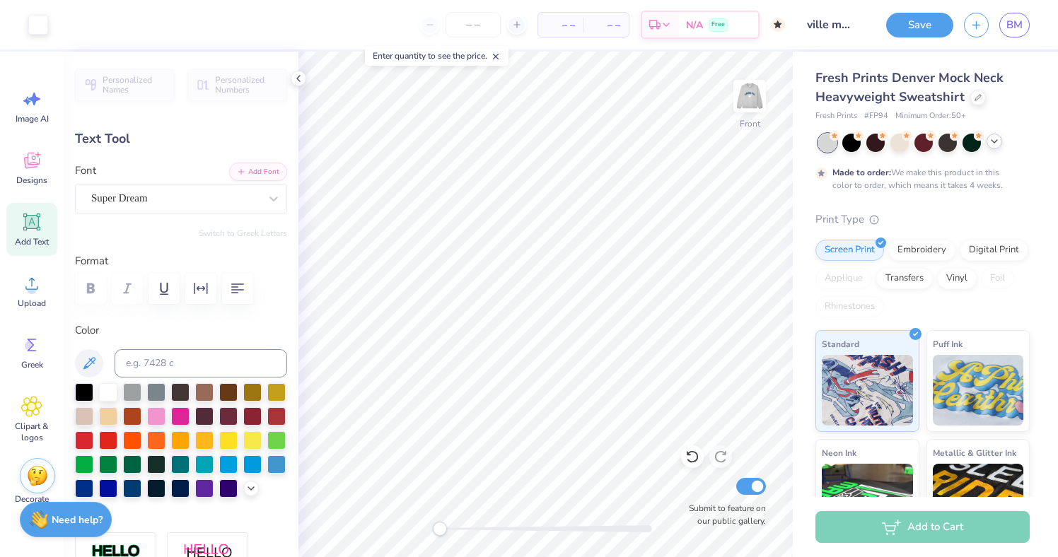
type input "4.33"
click at [759, 100] on img at bounding box center [749, 96] width 57 height 57
click at [827, 27] on input "ville merch" at bounding box center [830, 25] width 69 height 28
click at [922, 33] on button "Save" at bounding box center [919, 23] width 67 height 25
click at [902, 26] on div "Save" at bounding box center [919, 25] width 67 height 25
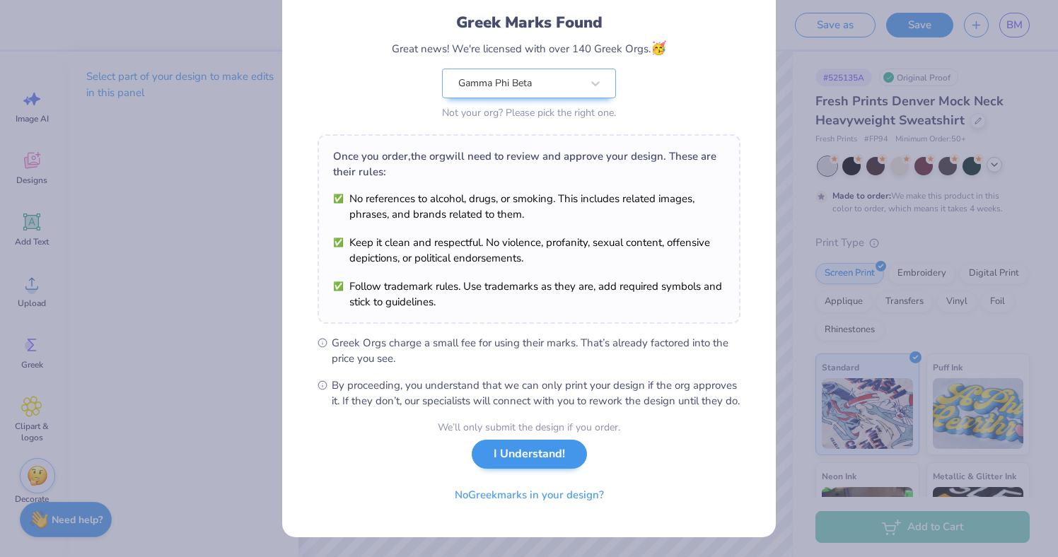
scroll to position [105, 0]
click at [558, 455] on button "I Understand!" at bounding box center [529, 454] width 115 height 29
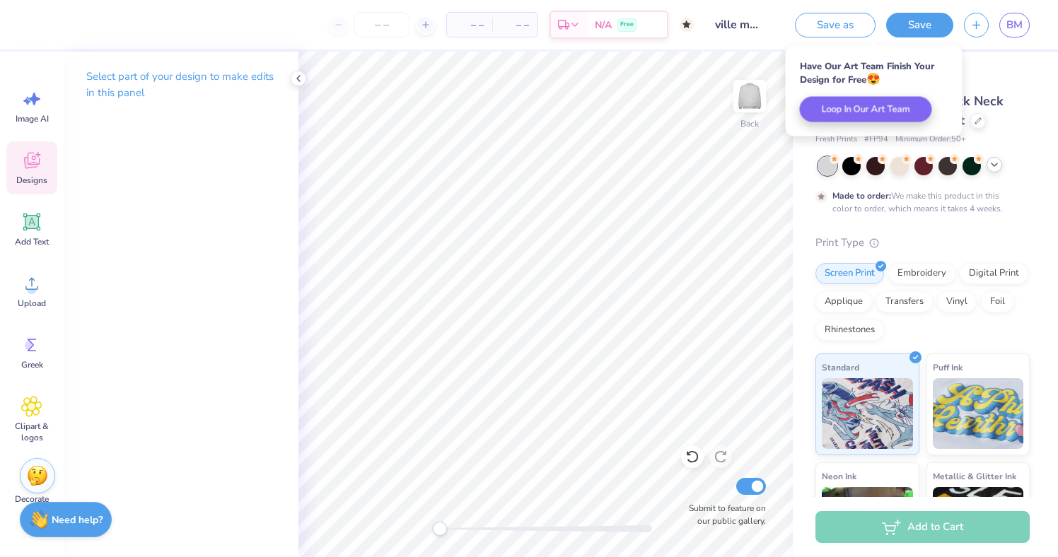
click at [42, 178] on span "Designs" at bounding box center [31, 180] width 31 height 11
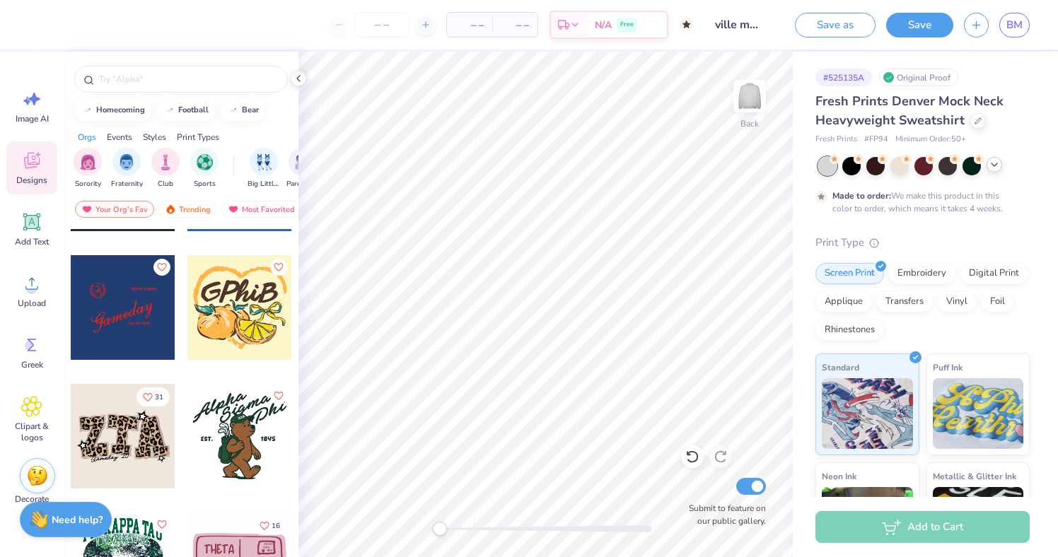
scroll to position [5252, 0]
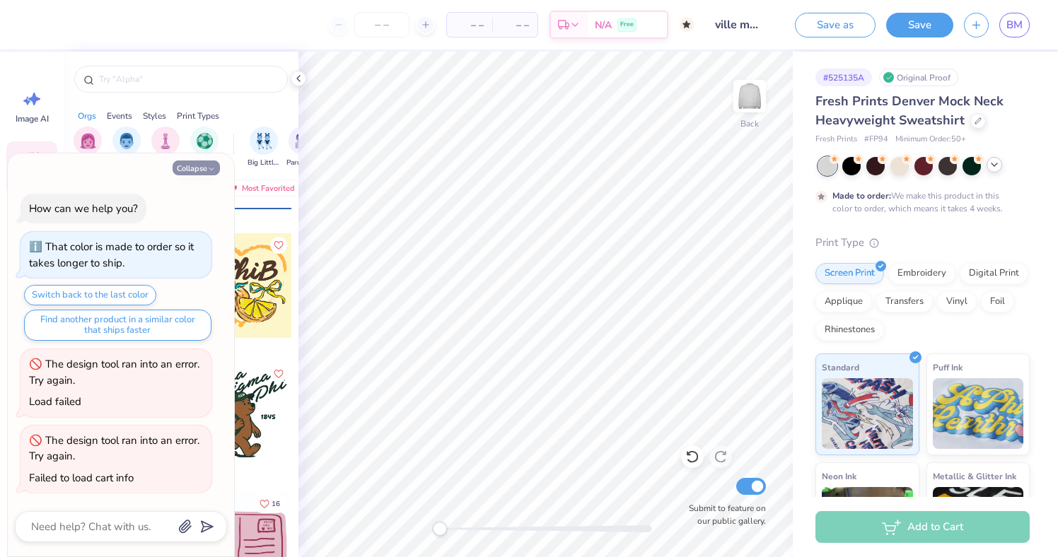
click at [194, 173] on button "Collapse" at bounding box center [196, 168] width 47 height 15
type textarea "x"
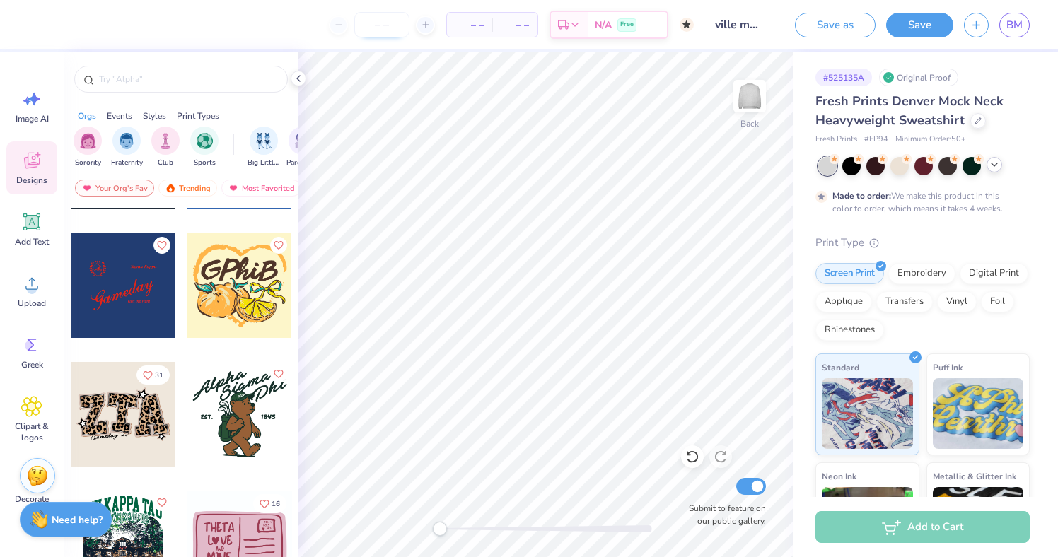
click at [361, 24] on input "number" at bounding box center [381, 24] width 55 height 25
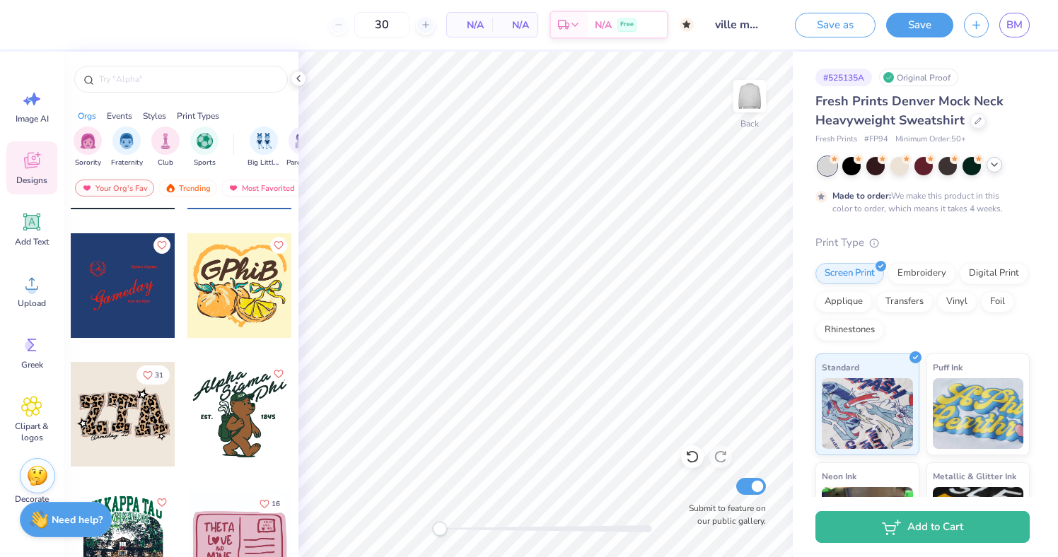
type input "50"
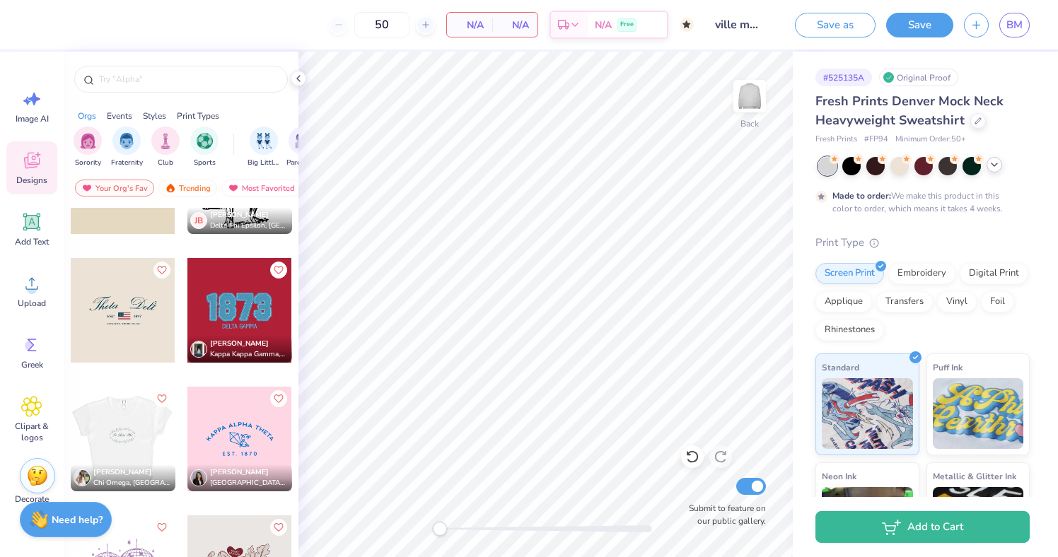
scroll to position [13211, 0]
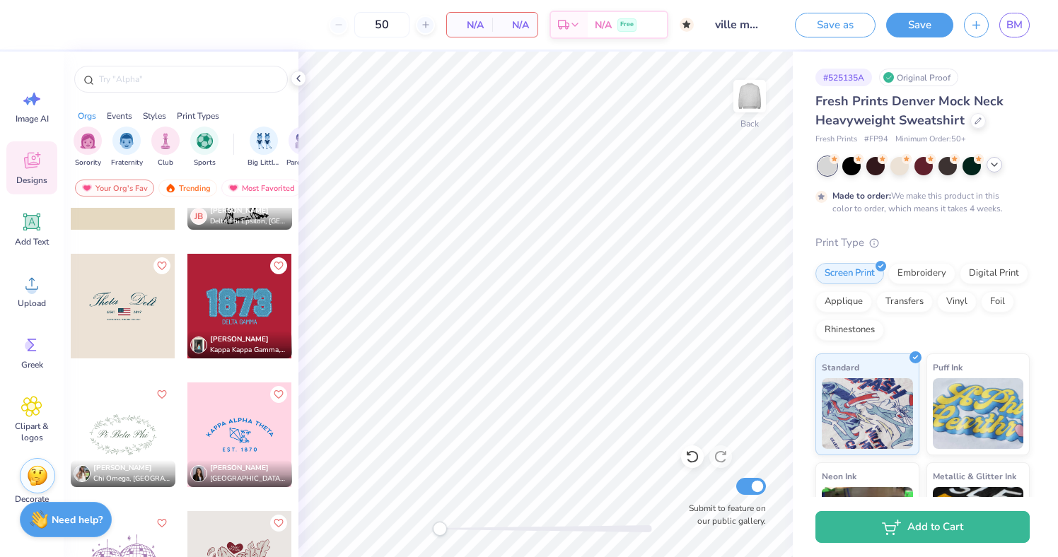
click at [257, 321] on div at bounding box center [239, 306] width 105 height 105
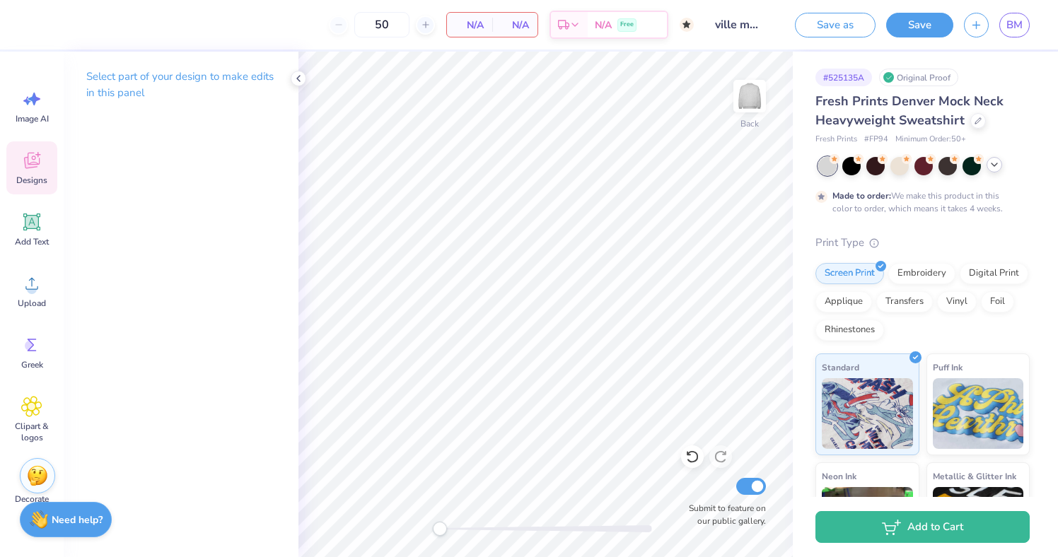
click at [22, 178] on span "Designs" at bounding box center [31, 180] width 31 height 11
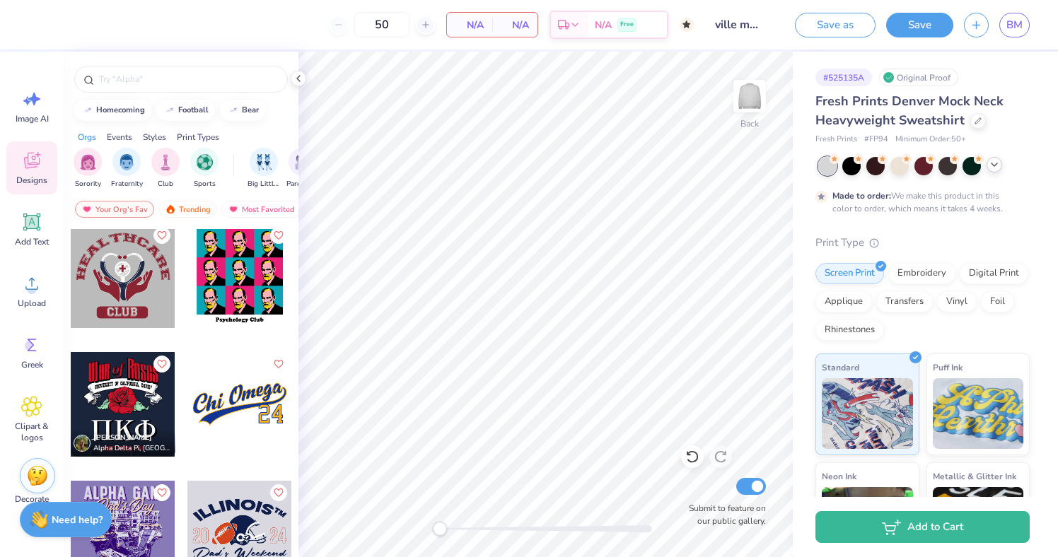
scroll to position [40306, 0]
